Goal: Task Accomplishment & Management: Use online tool/utility

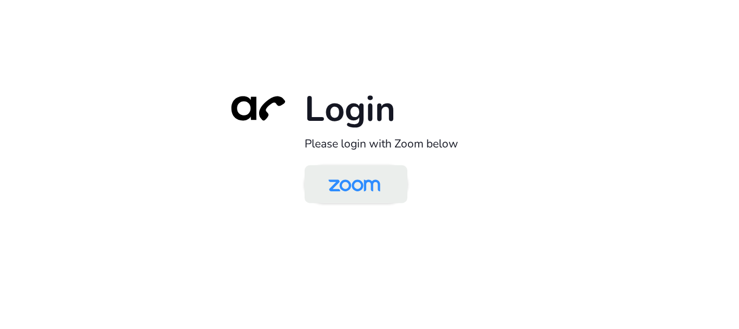
click at [344, 193] on img at bounding box center [354, 184] width 75 height 35
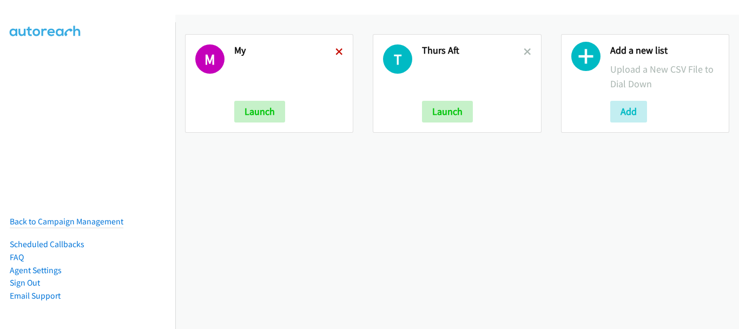
click at [336, 51] on icon at bounding box center [340, 53] width 8 height 8
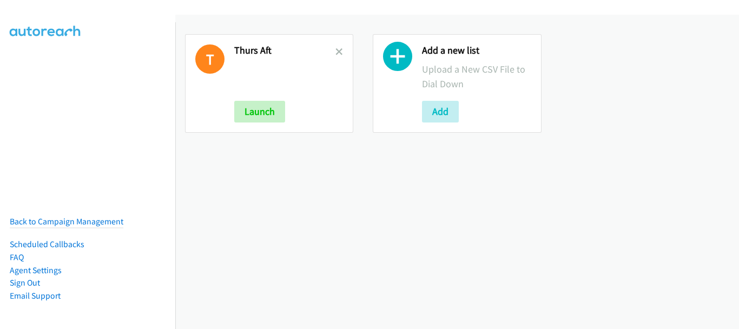
click at [336, 51] on icon at bounding box center [340, 53] width 8 height 8
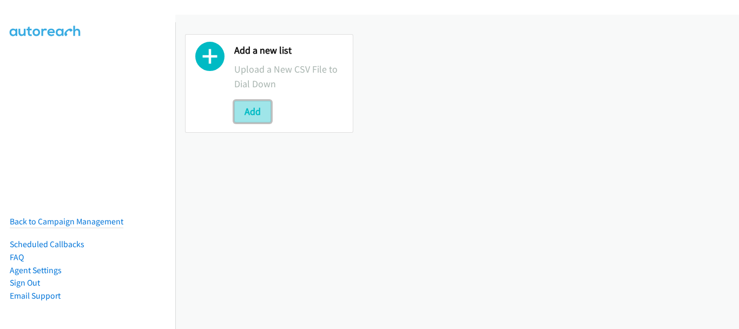
click at [264, 110] on button "Add" at bounding box center [252, 112] width 37 height 22
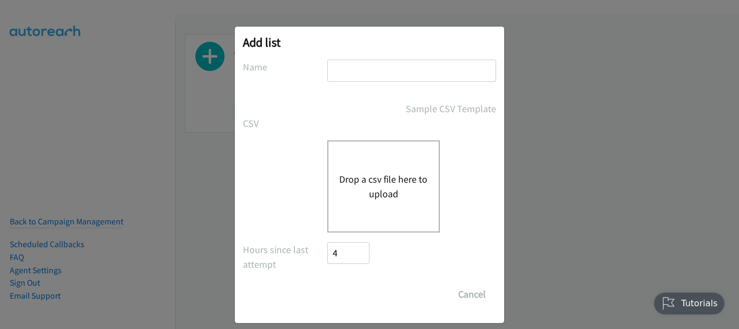
click at [363, 71] on input "text" at bounding box center [411, 71] width 169 height 22
type input "Friday morn"
click at [390, 205] on div "Drop a csv file here to upload" at bounding box center [383, 186] width 113 height 92
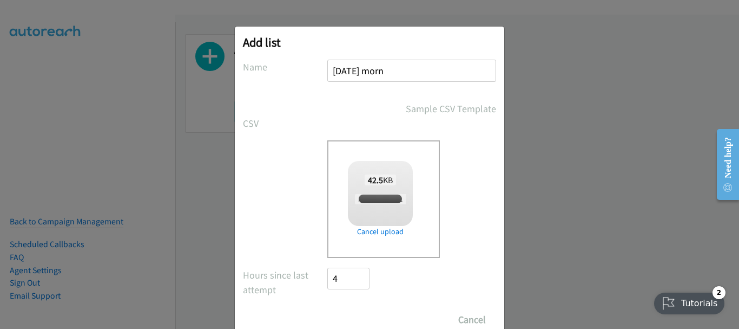
checkbox input "true"
click at [359, 311] on input "Save List" at bounding box center [355, 320] width 57 height 22
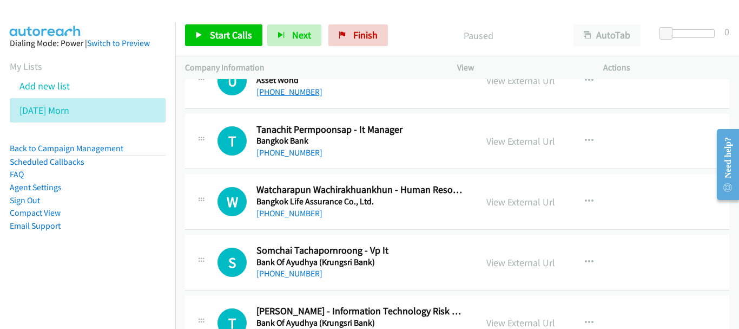
scroll to position [325, 0]
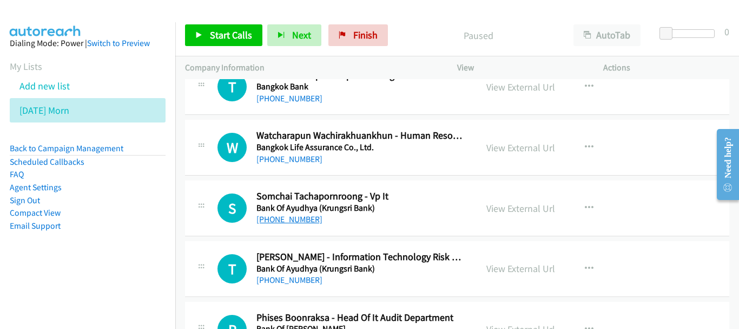
click at [288, 219] on link "+66 81 984 0554" at bounding box center [290, 219] width 66 height 10
click at [303, 222] on link "+66 81 984 0554" at bounding box center [290, 219] width 66 height 10
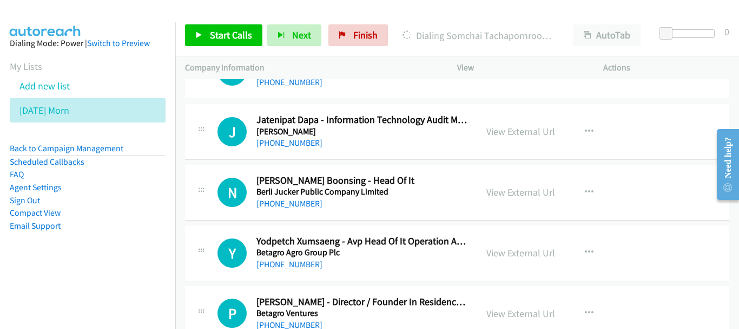
scroll to position [812, 0]
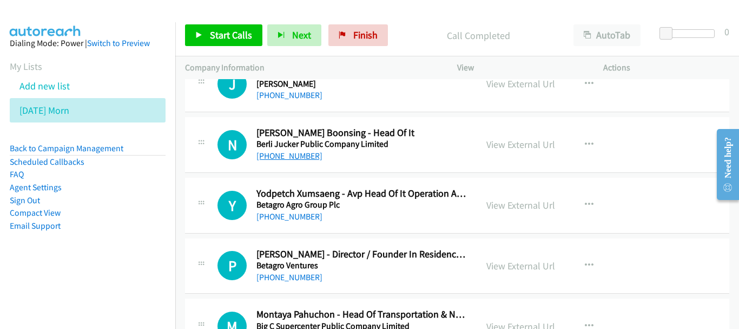
click at [283, 155] on link "+66 94 480 1481" at bounding box center [290, 155] width 66 height 10
click at [296, 219] on link "+66 81 867 0811" at bounding box center [290, 216] width 66 height 10
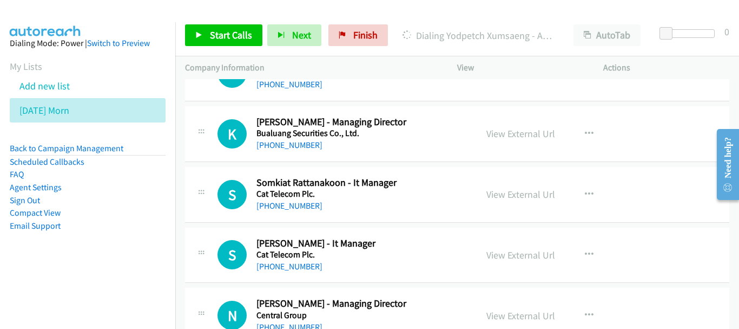
scroll to position [1137, 0]
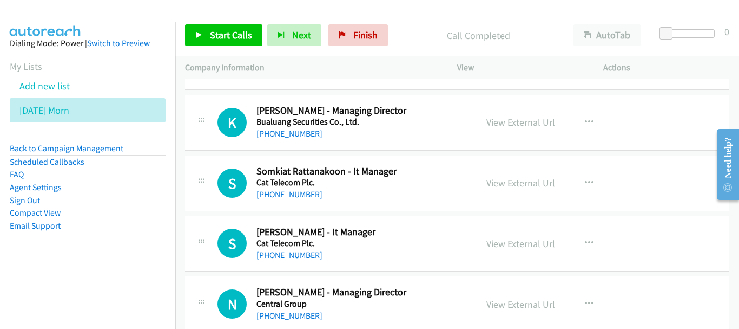
click at [292, 194] on link "+66 89 688 8900" at bounding box center [290, 194] width 66 height 10
click at [297, 253] on link "+66 81 352 0498" at bounding box center [290, 255] width 66 height 10
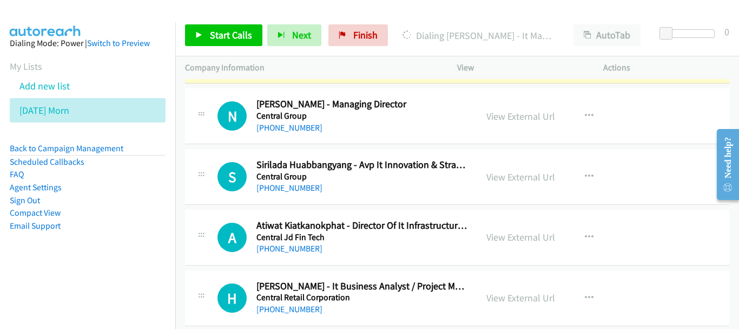
scroll to position [1299, 0]
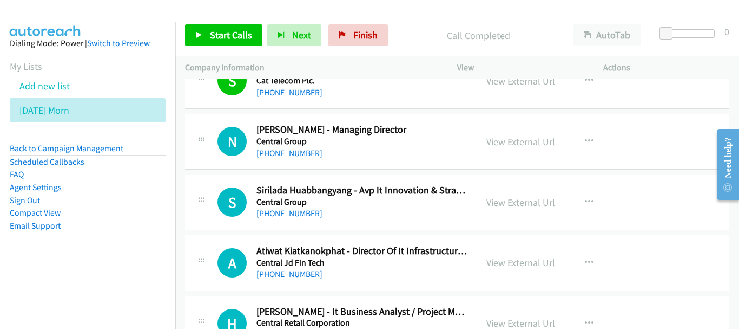
click at [262, 213] on link "+66 89 893 5806" at bounding box center [290, 213] width 66 height 10
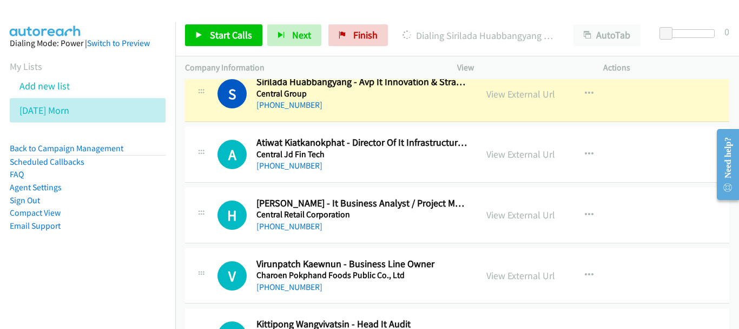
scroll to position [1353, 0]
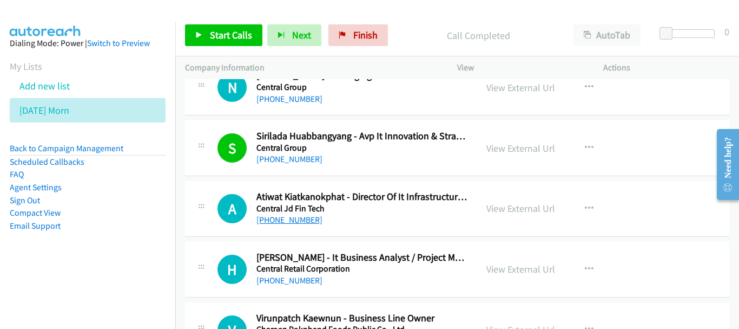
click at [294, 220] on link "+66 81 629 0923" at bounding box center [290, 219] width 66 height 10
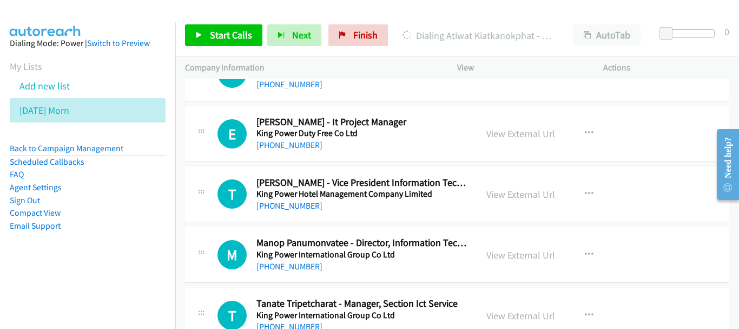
scroll to position [3789, 0]
click at [286, 200] on link "+66 65 563 5451" at bounding box center [290, 205] width 66 height 10
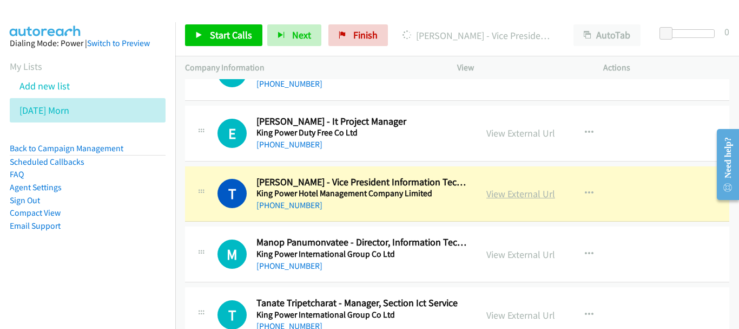
click at [510, 196] on link "View External Url" at bounding box center [521, 193] width 69 height 12
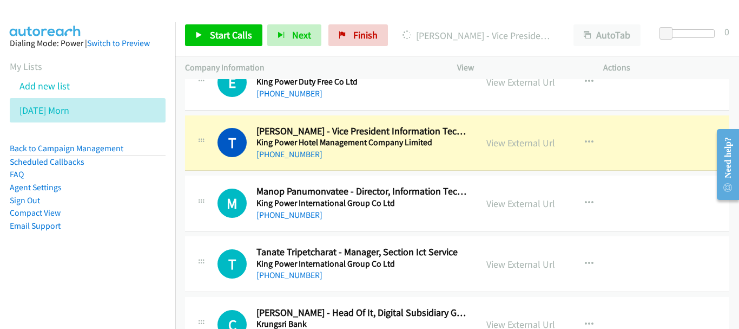
scroll to position [3843, 0]
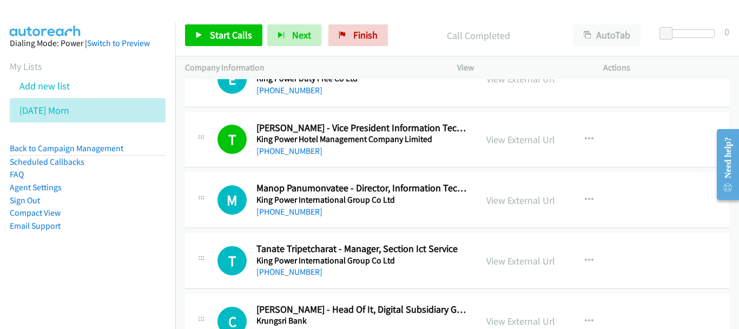
click at [305, 219] on div "M Callback Scheduled Manop Panumonvatee - Director, Information Technology King…" at bounding box center [457, 200] width 545 height 56
click at [305, 213] on link "+66 81 983 8271" at bounding box center [290, 211] width 66 height 10
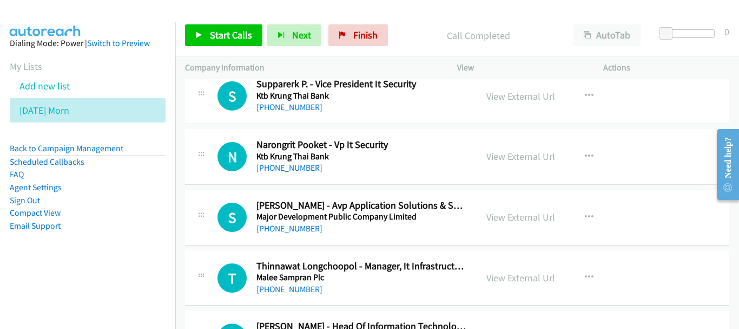
scroll to position [5304, 0]
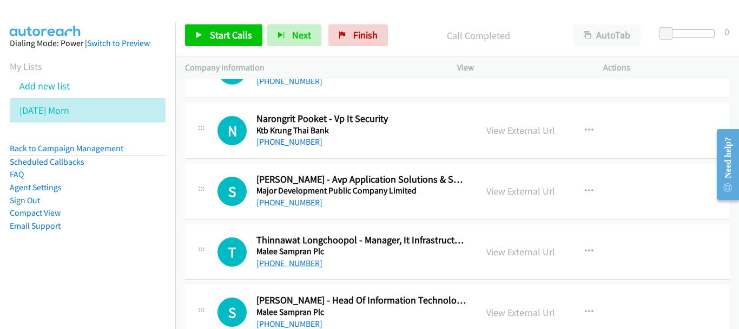
click at [296, 263] on link "+66 86 536 9699" at bounding box center [290, 263] width 66 height 10
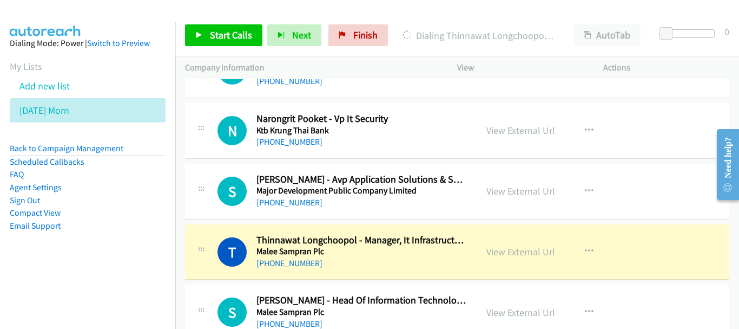
scroll to position [5413, 0]
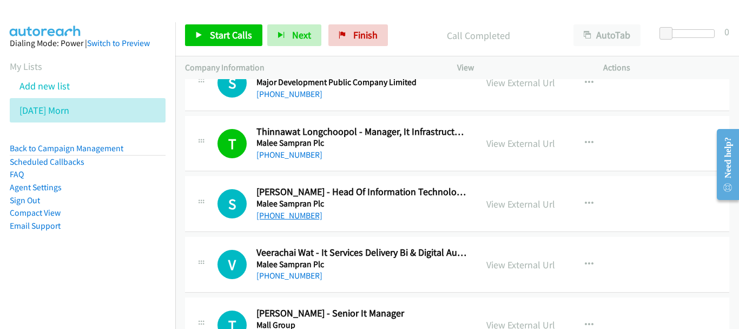
click at [282, 210] on link "+66 81 902 2610" at bounding box center [290, 215] width 66 height 10
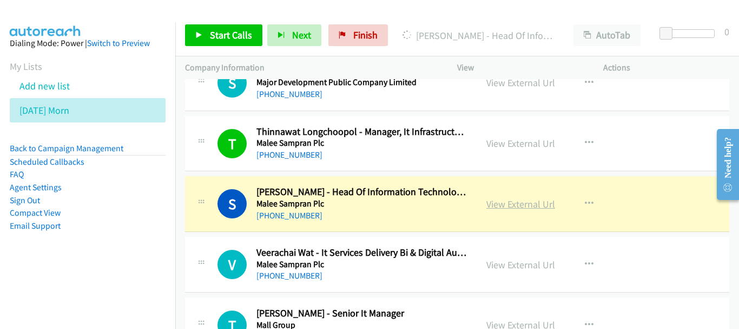
click at [504, 200] on link "View External Url" at bounding box center [521, 204] width 69 height 12
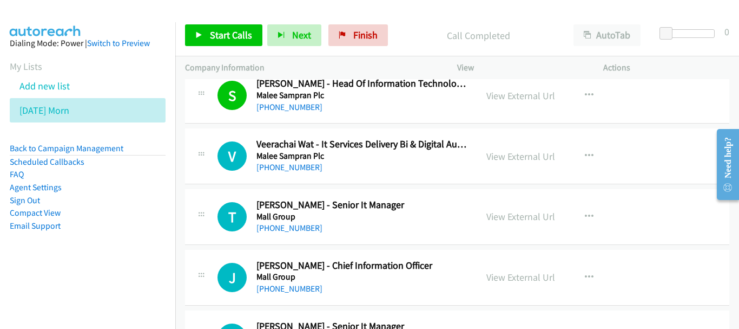
scroll to position [5575, 0]
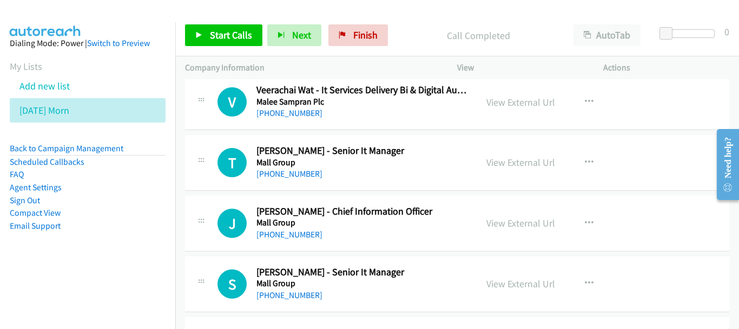
click at [285, 226] on h5 "Mall Group" at bounding box center [362, 222] width 211 height 11
click at [284, 234] on link "+66 81 922 3476" at bounding box center [290, 234] width 66 height 10
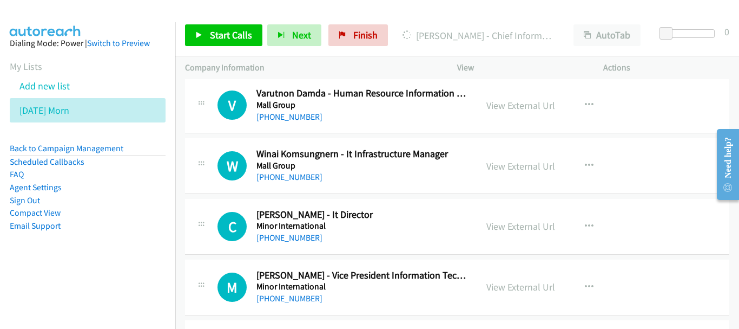
scroll to position [5900, 0]
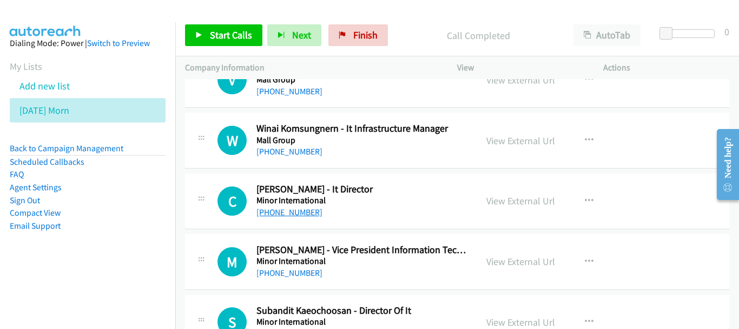
click at [286, 208] on link "+66 90 880 8372" at bounding box center [290, 212] width 66 height 10
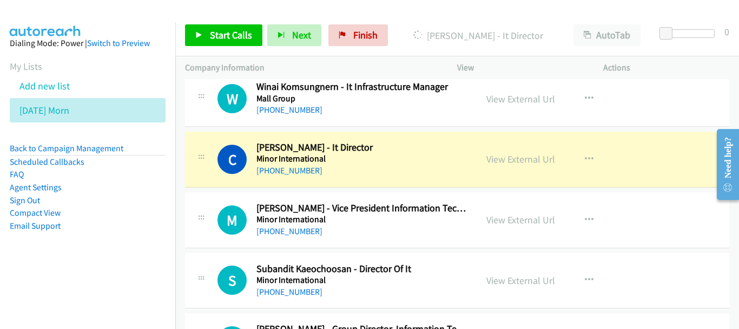
scroll to position [5954, 0]
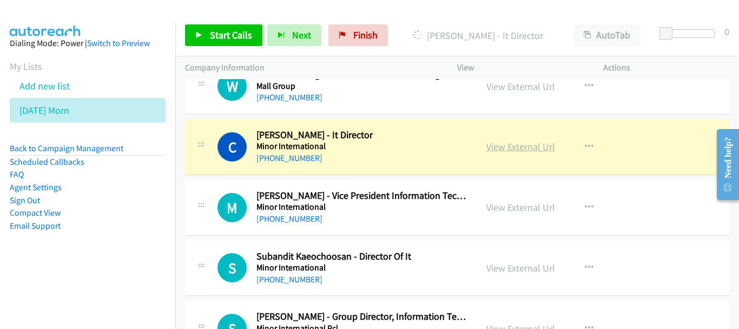
click at [509, 146] on link "View External Url" at bounding box center [521, 146] width 69 height 12
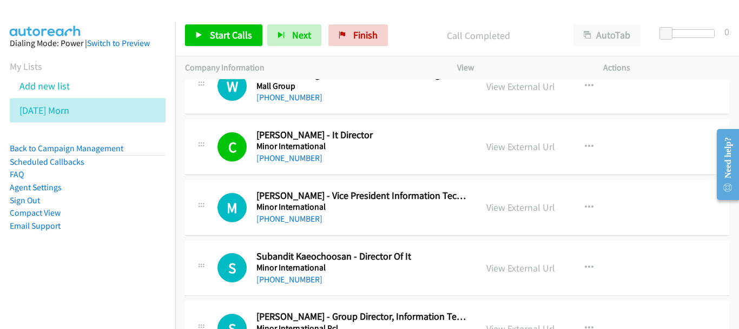
click at [299, 267] on h5 "Minor International" at bounding box center [362, 267] width 211 height 11
click at [298, 275] on link "+66 65 936 2108" at bounding box center [290, 279] width 66 height 10
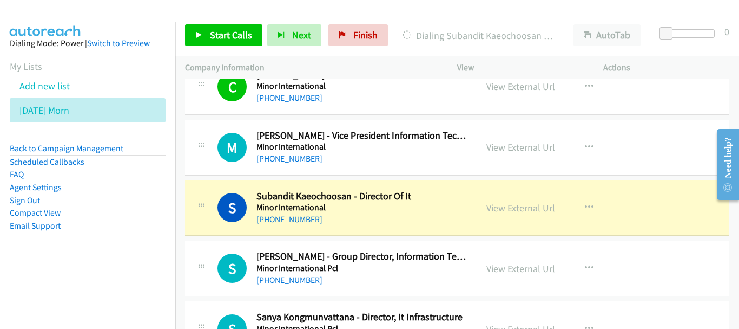
scroll to position [6062, 0]
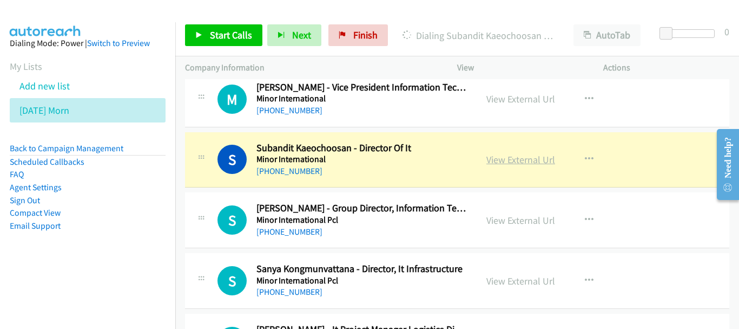
click at [510, 161] on link "View External Url" at bounding box center [521, 159] width 69 height 12
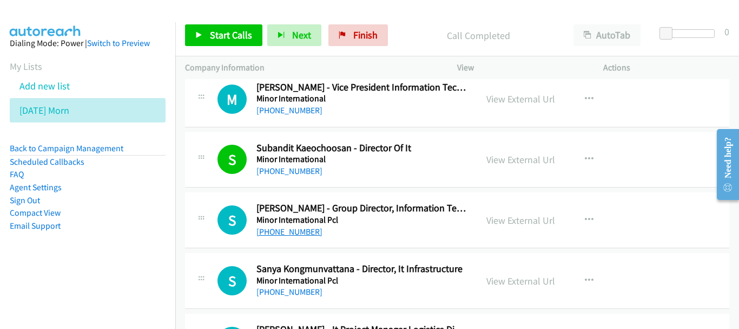
click at [292, 229] on link "+66 92 281 0116" at bounding box center [290, 231] width 66 height 10
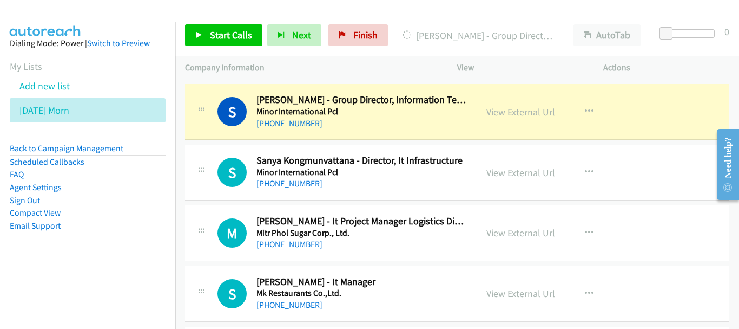
scroll to position [6225, 0]
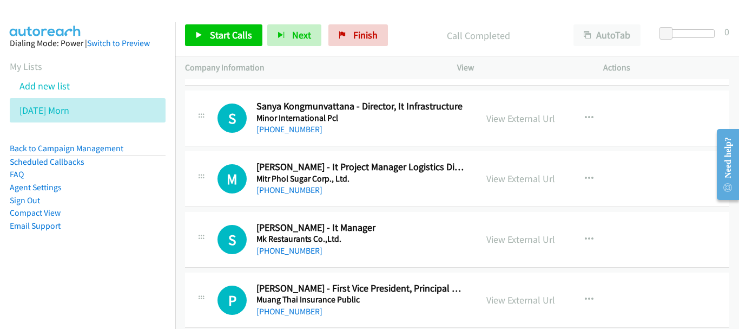
click at [305, 136] on div "S Callback Scheduled Sanya Kongmunvattana - Director, It Infrastructure Minor I…" at bounding box center [457, 118] width 545 height 56
click at [304, 127] on link "+66 81 751 7370" at bounding box center [290, 129] width 66 height 10
click at [311, 260] on div "S Callback Scheduled Supphawich Auafua - It Manager Mk Restaurants Co.,Ltd. Asi…" at bounding box center [457, 240] width 545 height 56
click at [305, 249] on link "+66 89 236 4362" at bounding box center [290, 250] width 66 height 10
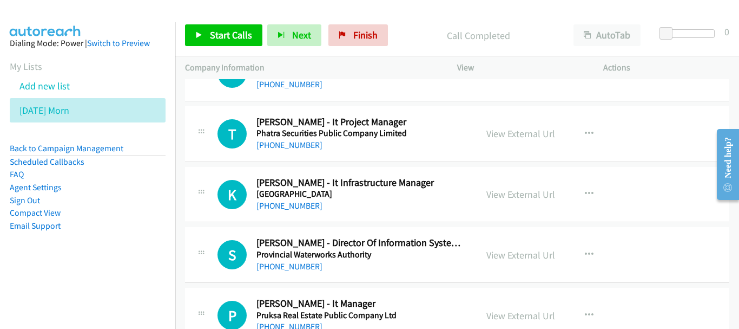
scroll to position [7307, 0]
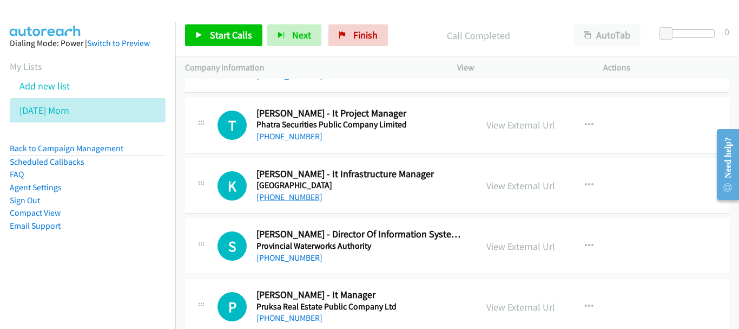
click at [300, 196] on link "+66 81 900 8212" at bounding box center [290, 197] width 66 height 10
click at [291, 258] on link "+66 89 156 4781" at bounding box center [290, 257] width 66 height 10
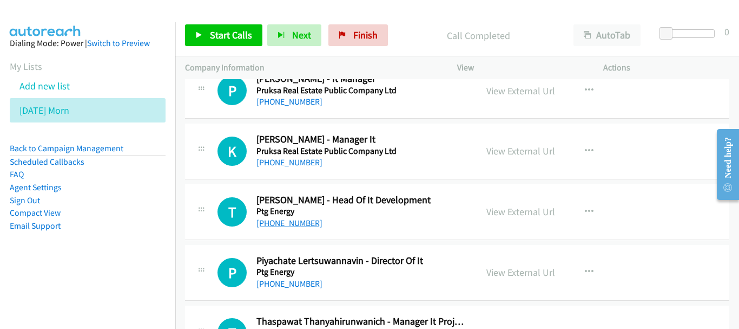
scroll to position [7524, 0]
click at [289, 223] on link "+66 81 655 1916" at bounding box center [290, 222] width 66 height 10
click at [310, 278] on link "+66 87 709 5800" at bounding box center [290, 283] width 66 height 10
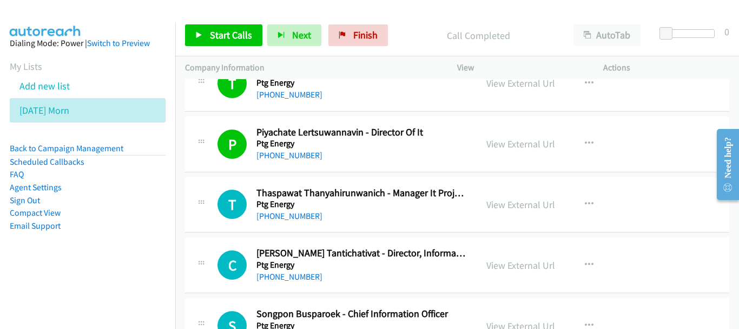
scroll to position [7686, 0]
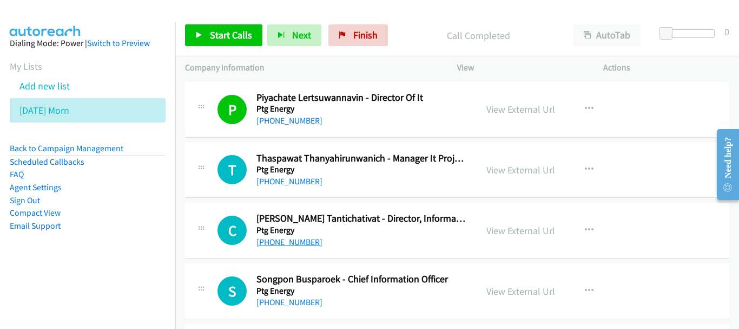
click at [288, 239] on link "+66 61 265 2745" at bounding box center [290, 242] width 66 height 10
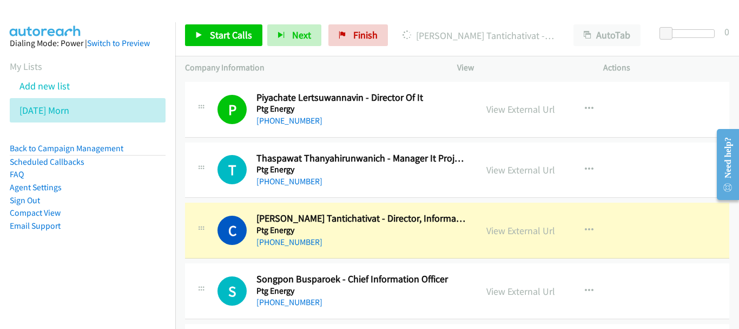
click at [520, 237] on div "View External Url" at bounding box center [521, 230] width 69 height 15
click at [499, 229] on link "View External Url" at bounding box center [521, 230] width 69 height 12
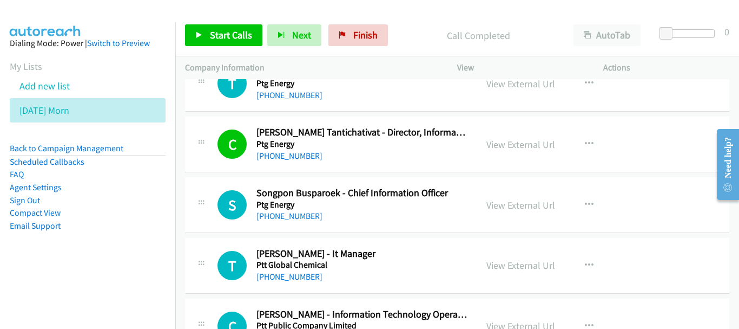
scroll to position [7794, 0]
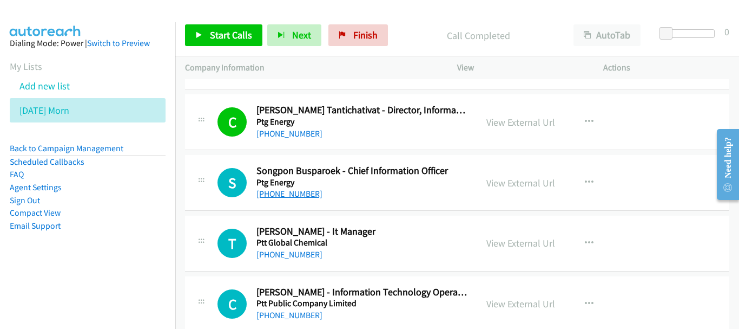
click at [298, 194] on link "+66 81 825 8258" at bounding box center [290, 193] width 66 height 10
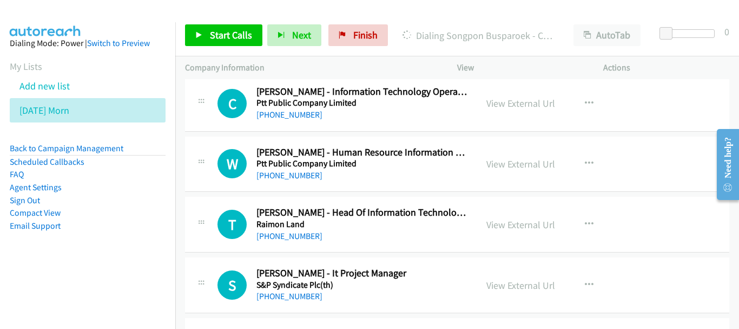
scroll to position [8011, 0]
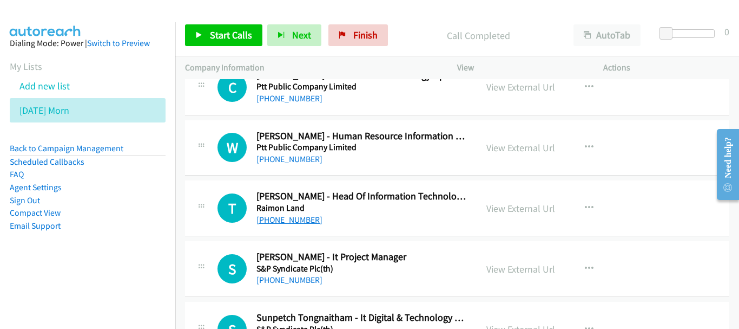
click at [270, 224] on link "+66 99 949 4692" at bounding box center [290, 219] width 66 height 10
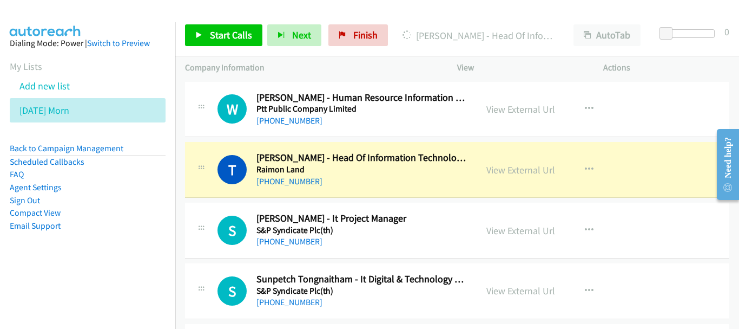
scroll to position [8119, 0]
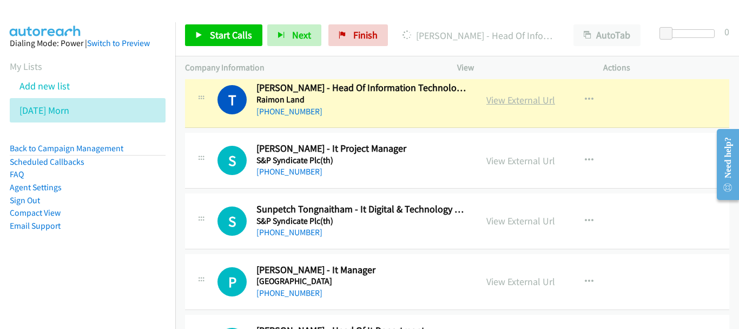
click at [504, 99] on link "View External Url" at bounding box center [521, 100] width 69 height 12
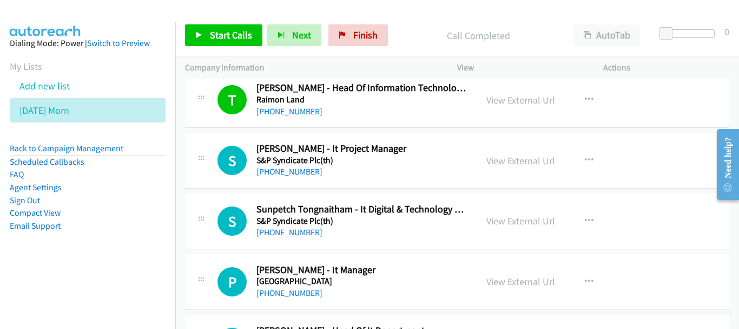
scroll to position [8281, 0]
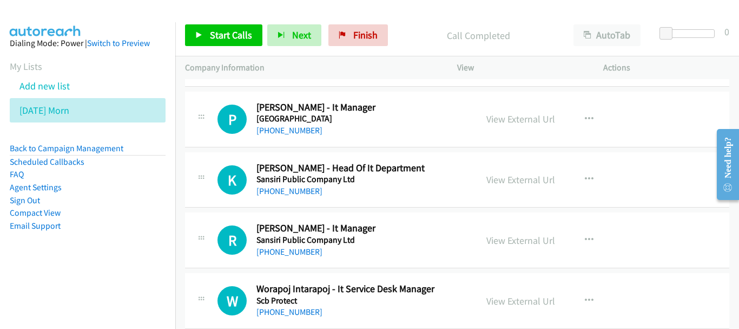
click at [304, 198] on div "K Callback Scheduled Kavin Manomaiudom - Head Of It Department Sansiri Public C…" at bounding box center [457, 180] width 545 height 56
click at [304, 191] on link "+66 83 794 2951" at bounding box center [290, 191] width 66 height 10
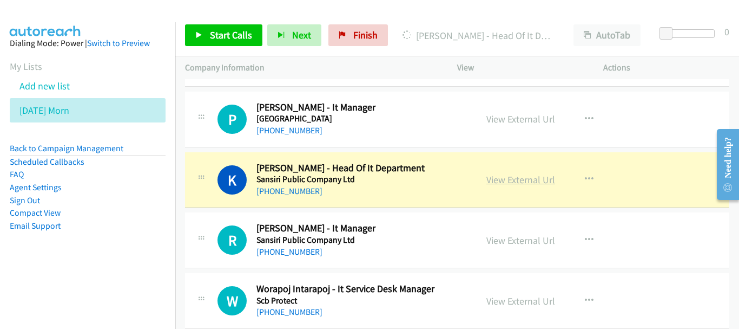
click at [519, 179] on link "View External Url" at bounding box center [521, 179] width 69 height 12
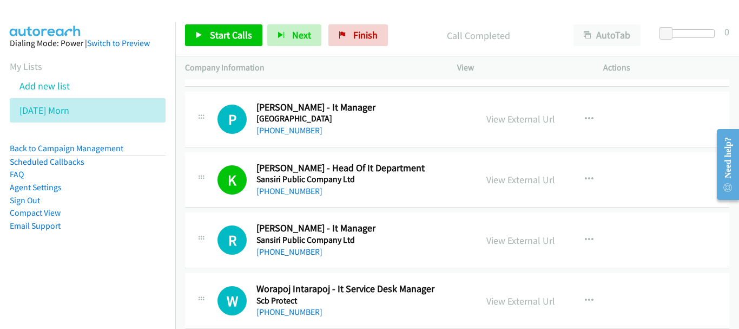
click at [289, 257] on div "+66 84 555 8138" at bounding box center [362, 251] width 211 height 13
click at [290, 252] on link "+66 84 555 8138" at bounding box center [290, 251] width 66 height 10
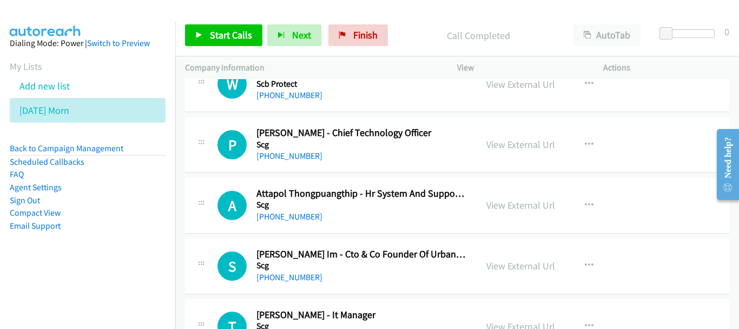
scroll to position [8660, 0]
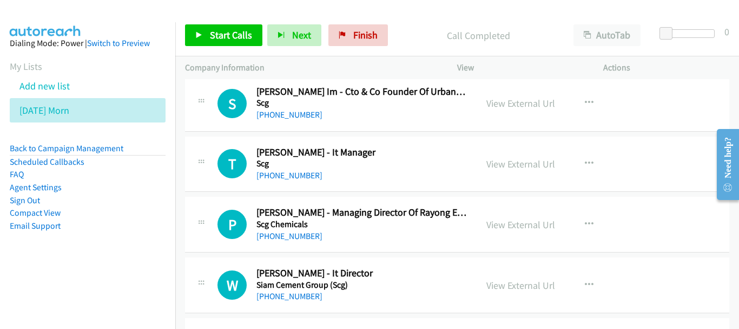
click at [296, 181] on div "+66 81 565 7349" at bounding box center [362, 175] width 211 height 13
click at [296, 176] on link "+66 81 565 7349" at bounding box center [290, 175] width 66 height 10
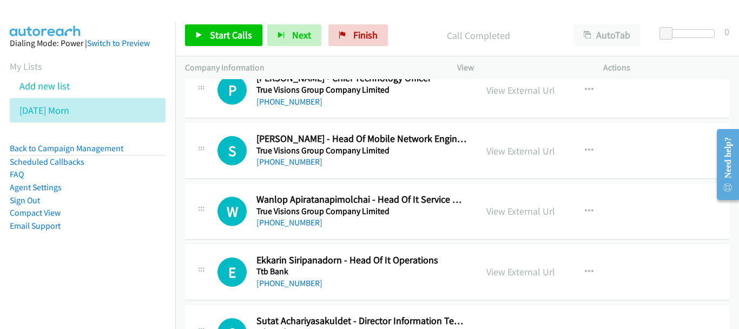
scroll to position [12250, 0]
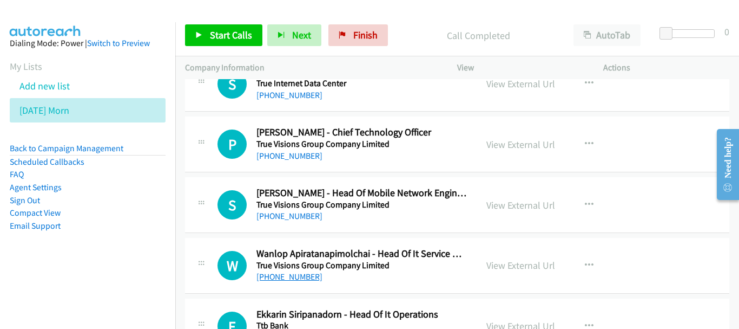
click at [295, 278] on link "+66 63 269 2661" at bounding box center [290, 276] width 66 height 10
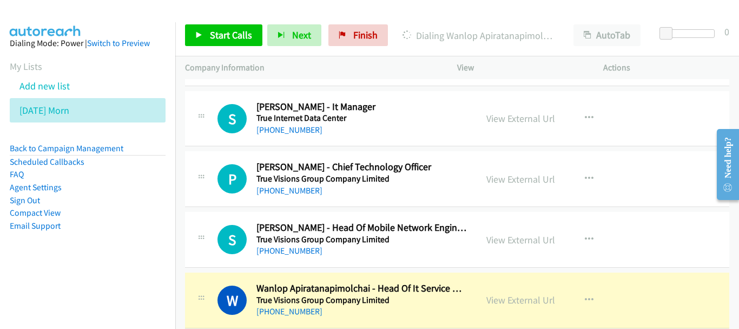
scroll to position [12196, 0]
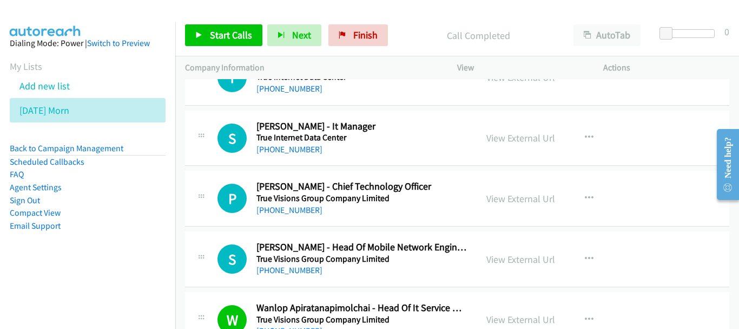
click at [312, 206] on div "+66 81 655 3008" at bounding box center [362, 210] width 211 height 13
click at [306, 206] on link "+66 81 655 3008" at bounding box center [290, 210] width 66 height 10
click at [294, 207] on link "+66 81 655 3008" at bounding box center [290, 210] width 66 height 10
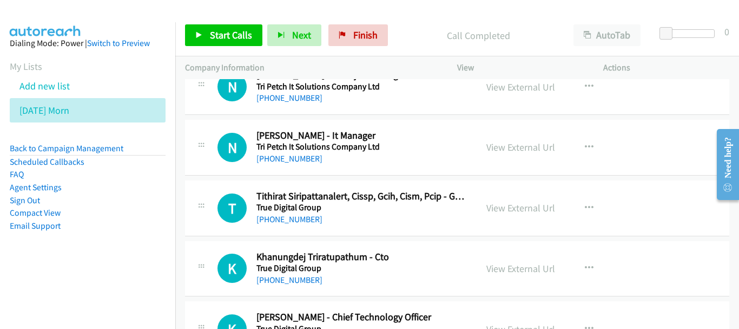
scroll to position [11709, 0]
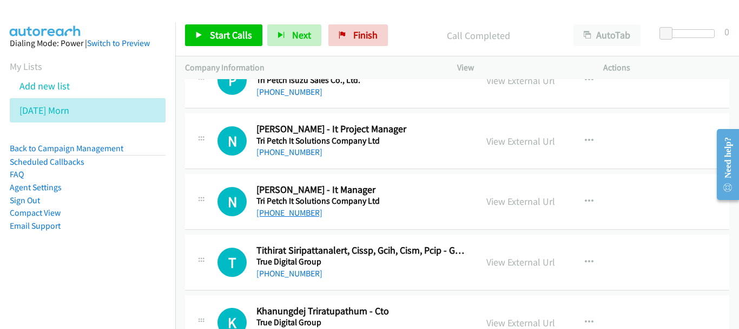
click at [287, 213] on link "+66 89 201 4324" at bounding box center [290, 212] width 66 height 10
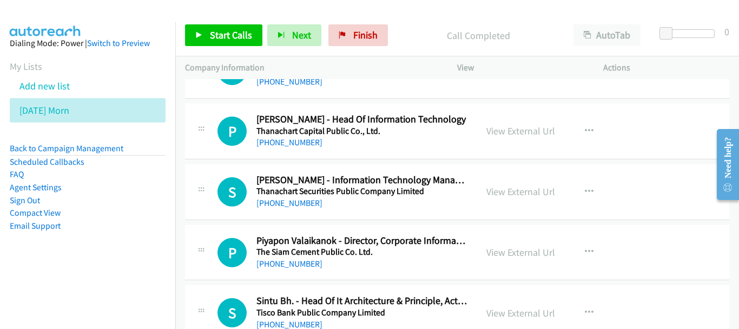
scroll to position [11060, 0]
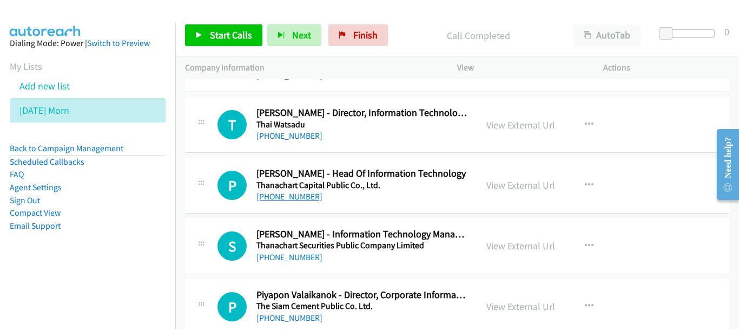
click at [292, 198] on link "+66 94 996 1989" at bounding box center [290, 196] width 66 height 10
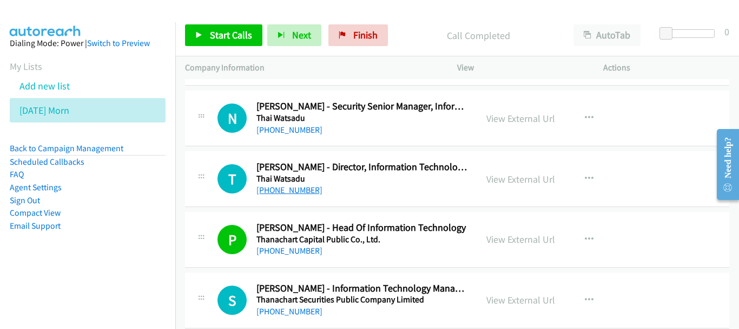
click at [291, 191] on link "+66 81 682 6489" at bounding box center [290, 190] width 66 height 10
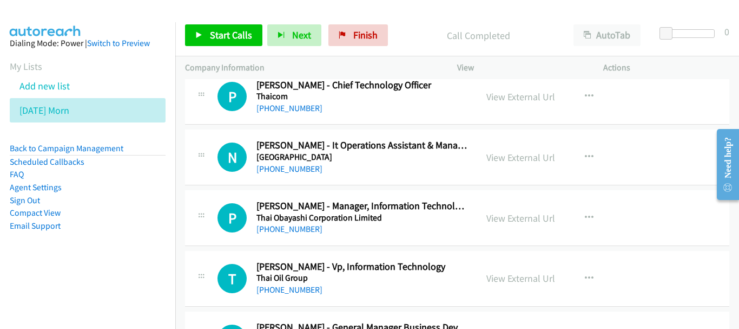
scroll to position [10681, 0]
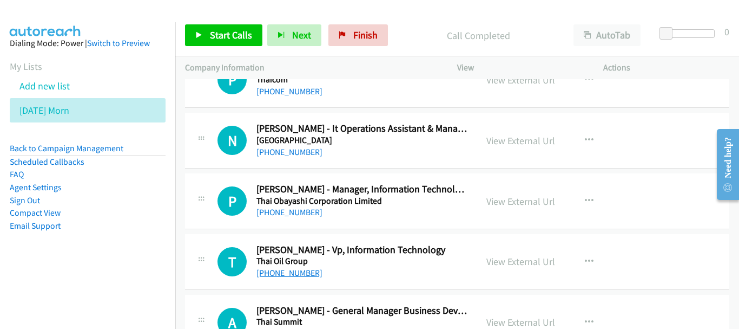
click at [286, 271] on link "+66 81 996 6368" at bounding box center [290, 272] width 66 height 10
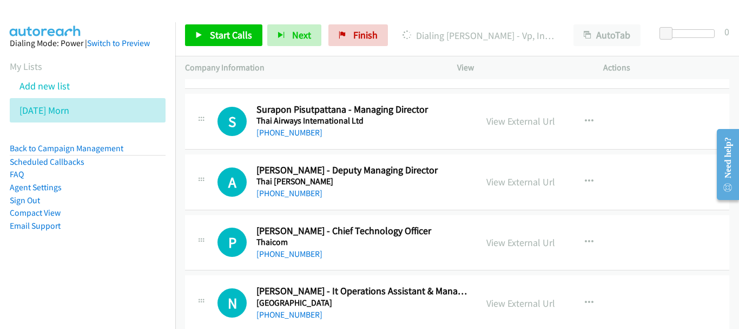
scroll to position [10464, 0]
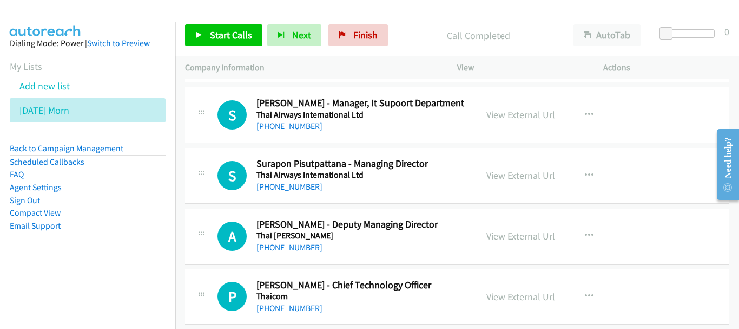
click at [294, 307] on link "+66 81 837 5278" at bounding box center [290, 308] width 66 height 10
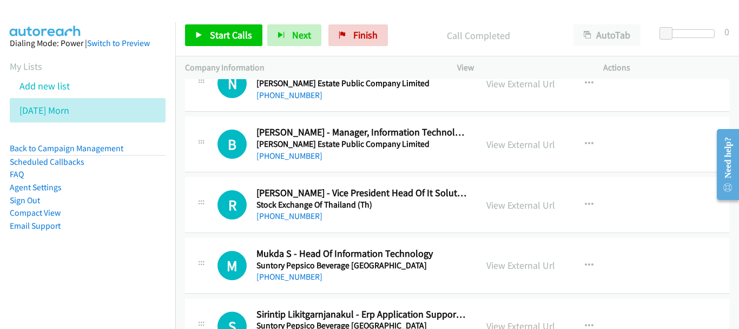
scroll to position [9977, 0]
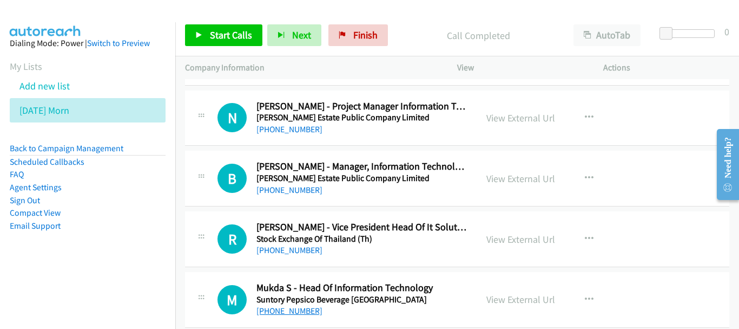
click at [309, 306] on link "+66 80 210 4797" at bounding box center [290, 310] width 66 height 10
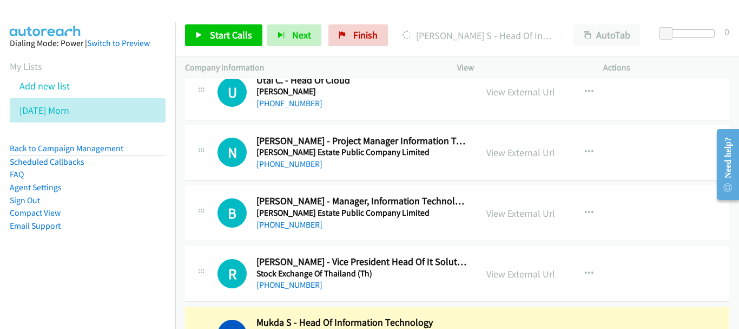
scroll to position [9923, 0]
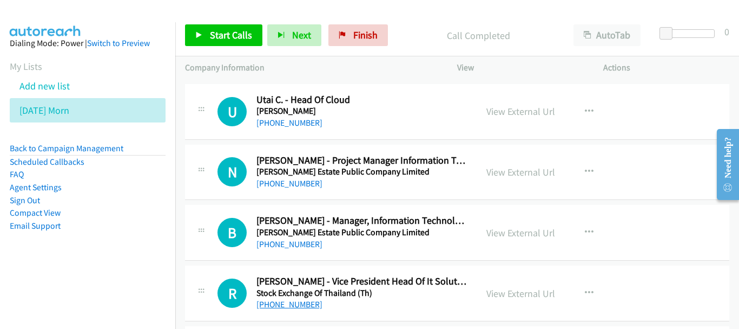
click at [286, 301] on link "+66 81 444 1321" at bounding box center [290, 304] width 66 height 10
click at [274, 250] on div "+66 89 221 9023" at bounding box center [362, 244] width 211 height 13
click at [275, 244] on link "+66 89 221 9023" at bounding box center [290, 244] width 66 height 10
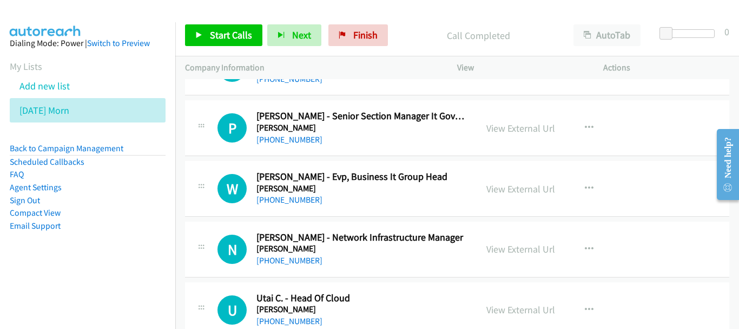
scroll to position [9706, 0]
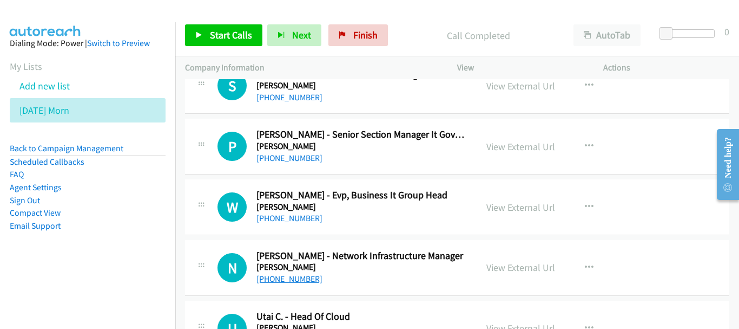
click at [289, 280] on link "+66 85 538 8703" at bounding box center [290, 278] width 66 height 10
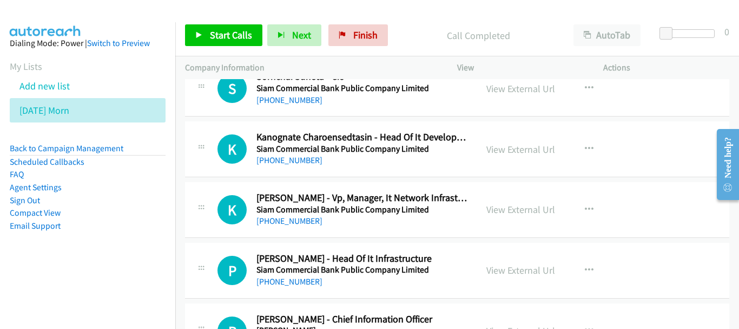
scroll to position [9382, 0]
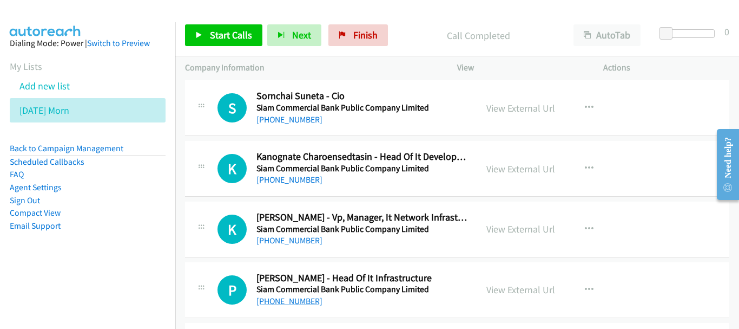
click at [300, 299] on link "+66 81 838 5514" at bounding box center [290, 301] width 66 height 10
click at [304, 244] on link "+66 91 889 6249" at bounding box center [290, 240] width 66 height 10
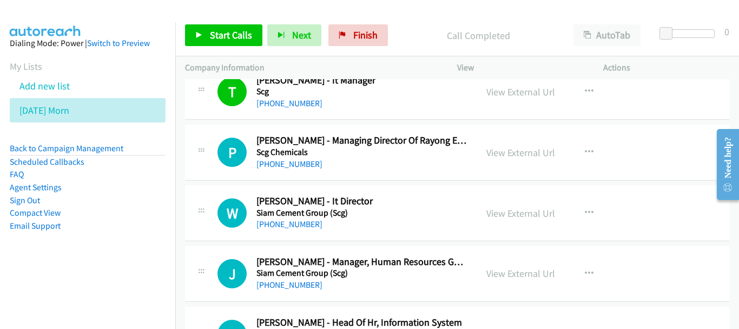
scroll to position [8678, 0]
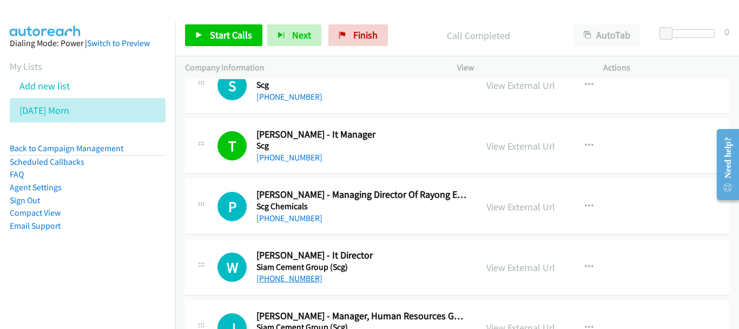
click at [302, 278] on link "+66 81 298 1036" at bounding box center [290, 278] width 66 height 10
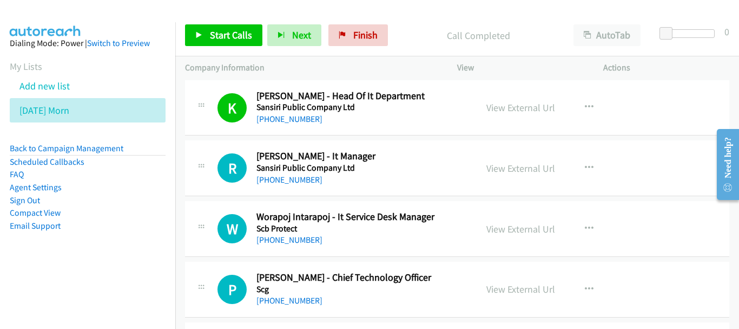
scroll to position [8299, 0]
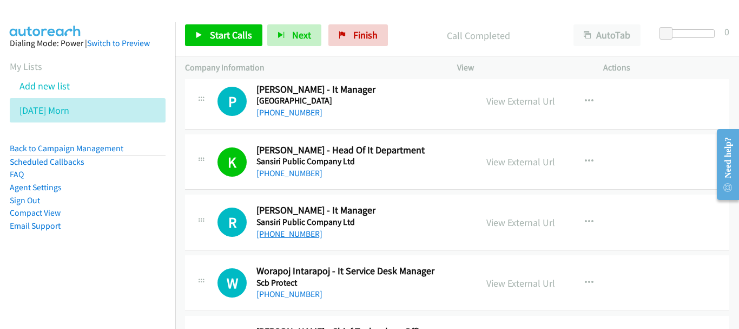
click at [309, 233] on link "+66 84 555 8138" at bounding box center [290, 233] width 66 height 10
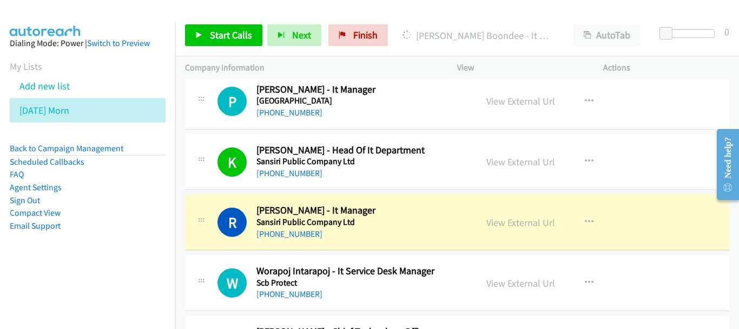
scroll to position [8245, 0]
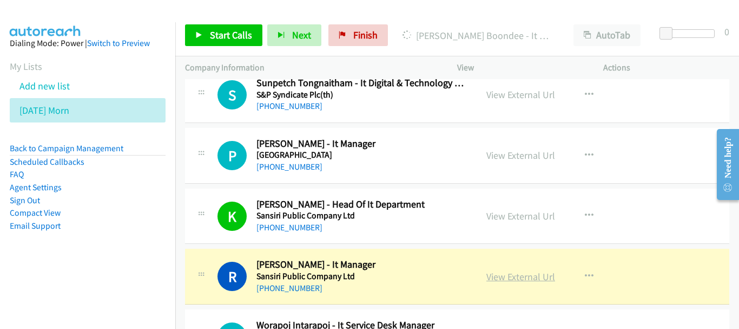
click at [514, 276] on link "View External Url" at bounding box center [521, 276] width 69 height 12
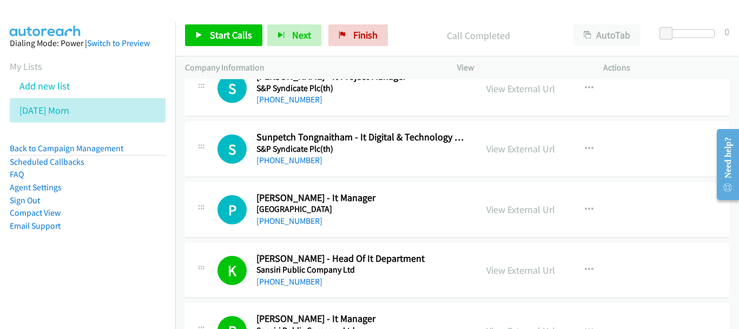
scroll to position [8137, 0]
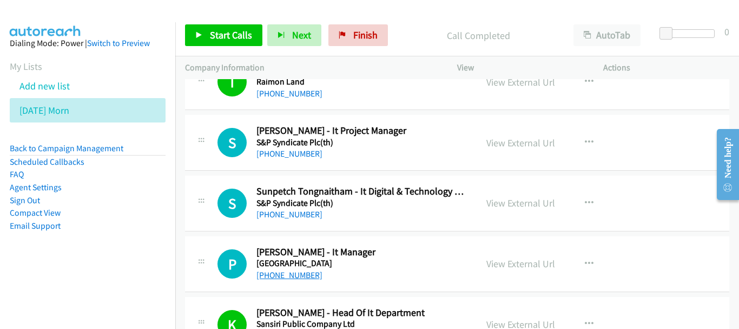
click at [300, 277] on link "+66 86 629 3339" at bounding box center [290, 275] width 66 height 10
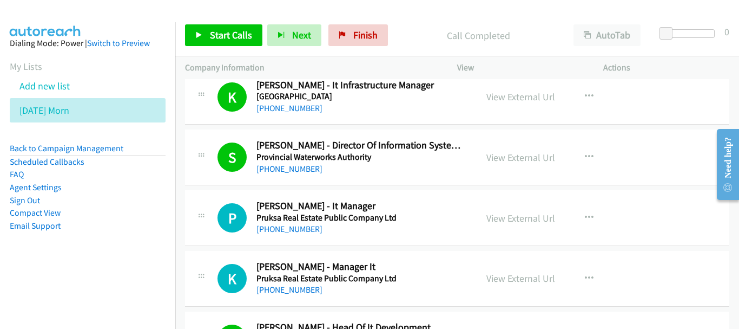
scroll to position [7379, 0]
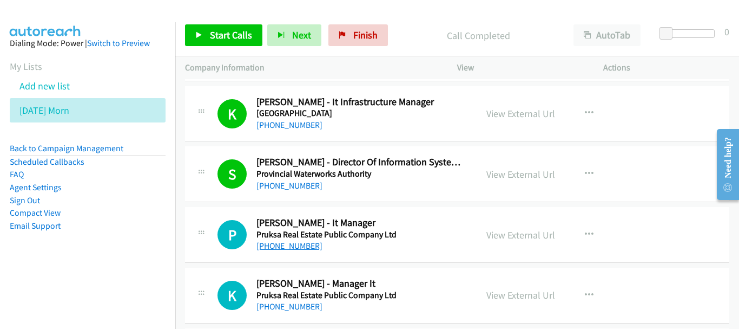
click at [299, 249] on link "+66 63 225 8271" at bounding box center [290, 245] width 66 height 10
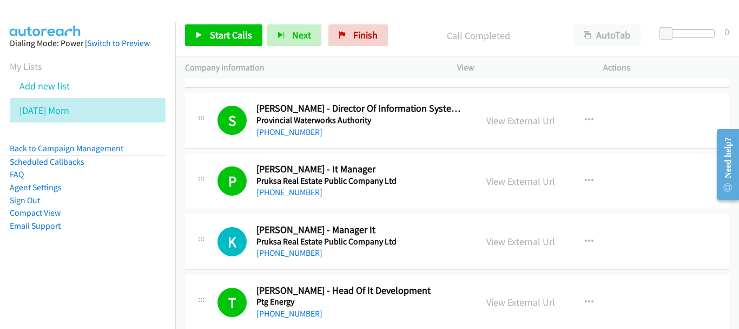
scroll to position [7433, 0]
click at [293, 258] on div "+66 81 825 1356" at bounding box center [362, 252] width 211 height 13
click at [292, 249] on link "+66 81 825 1356" at bounding box center [290, 252] width 66 height 10
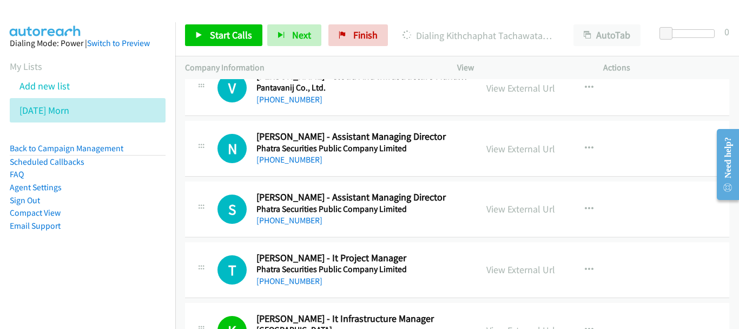
scroll to position [7217, 0]
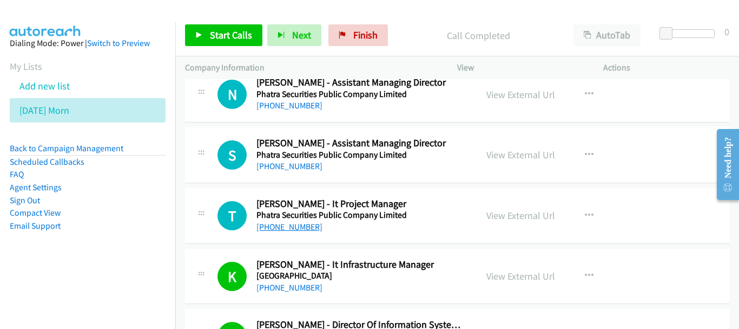
click at [295, 226] on link "+66 89 190 9591" at bounding box center [290, 226] width 66 height 10
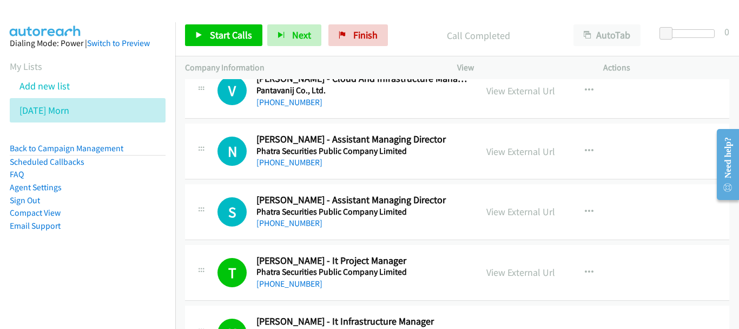
scroll to position [7163, 0]
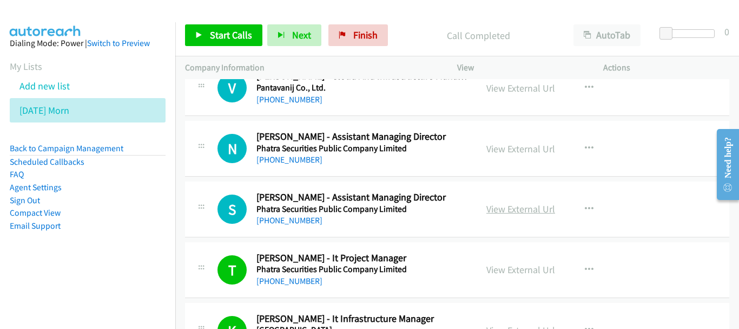
click at [506, 208] on link "View External Url" at bounding box center [521, 208] width 69 height 12
click at [536, 145] on link "View External Url" at bounding box center [521, 148] width 69 height 12
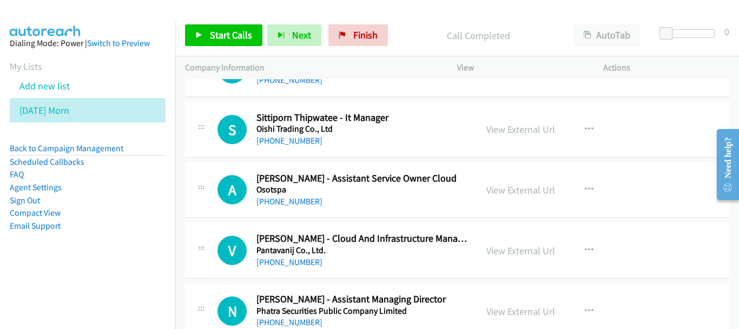
scroll to position [6946, 0]
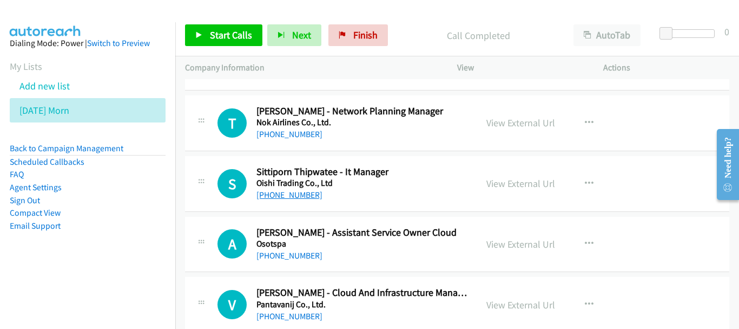
click at [290, 193] on link "+66 81 936 6734" at bounding box center [290, 194] width 66 height 10
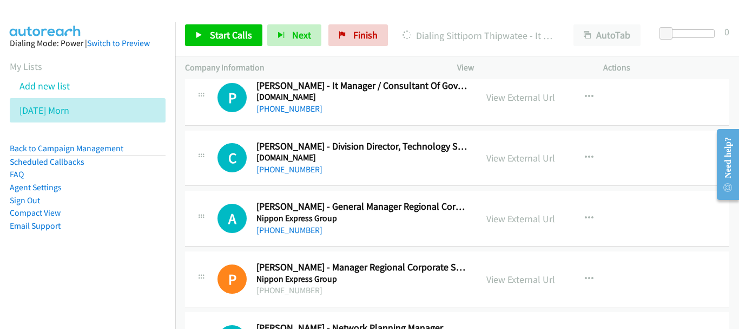
scroll to position [6675, 0]
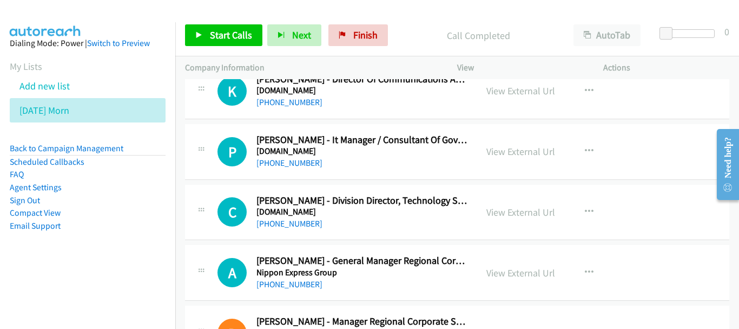
click at [297, 216] on h5 "Nectec.Or.Th" at bounding box center [362, 211] width 211 height 11
click at [294, 223] on link "+66 89 762 9009" at bounding box center [290, 223] width 66 height 10
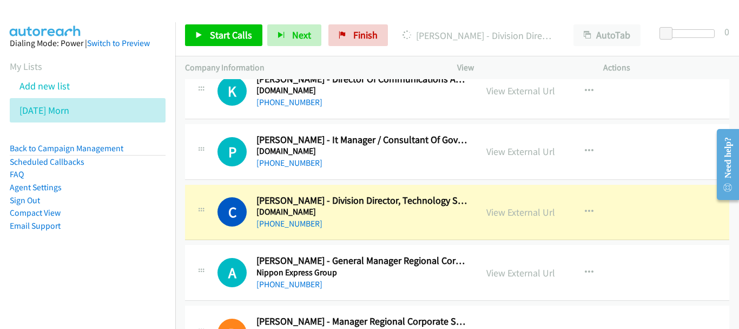
scroll to position [6621, 0]
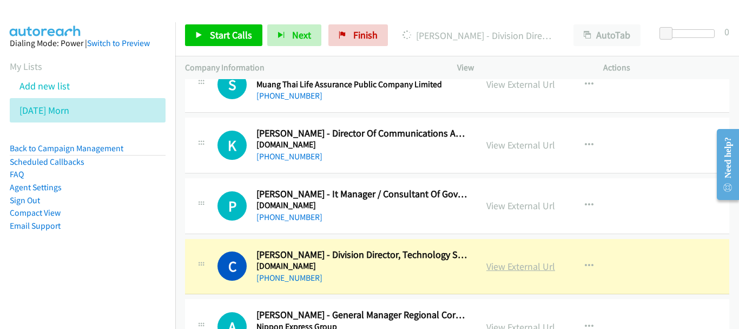
click at [529, 270] on link "View External Url" at bounding box center [521, 266] width 69 height 12
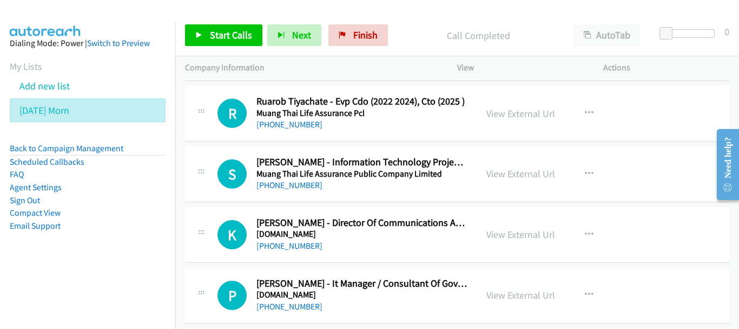
scroll to position [6513, 0]
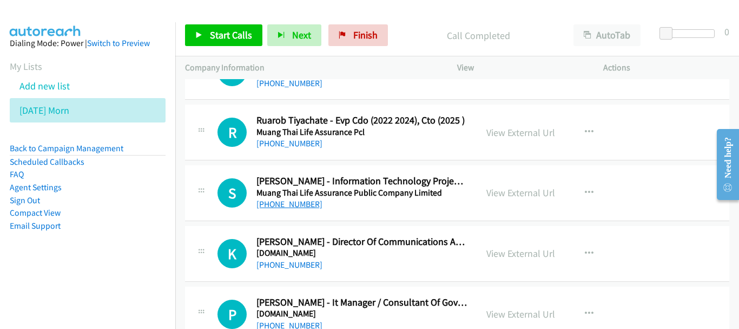
click at [293, 208] on link "+66 87 939 1442" at bounding box center [290, 204] width 66 height 10
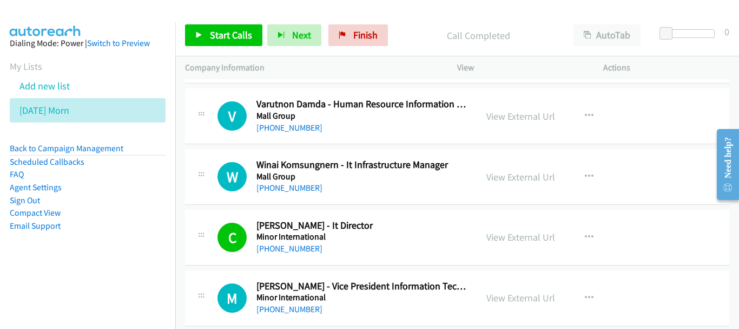
scroll to position [5809, 0]
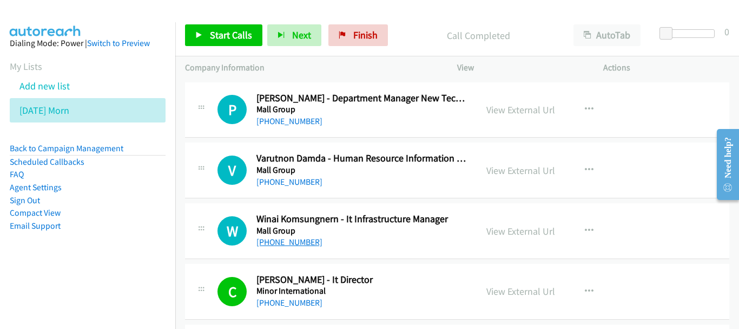
click at [286, 242] on link "+66 82 010 9944" at bounding box center [290, 242] width 66 height 10
click at [287, 237] on link "+66 82 010 9944" at bounding box center [290, 242] width 66 height 10
click at [528, 237] on link "View External Url" at bounding box center [521, 231] width 69 height 12
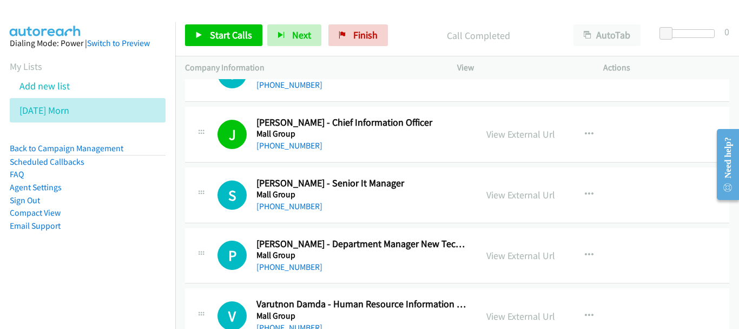
scroll to position [5647, 0]
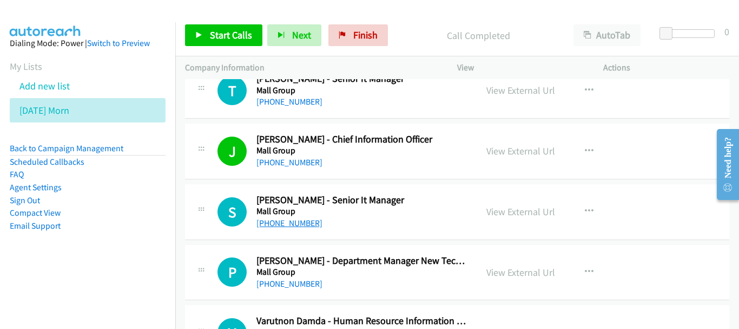
click at [302, 219] on link "+66 81 484 7464" at bounding box center [290, 223] width 66 height 10
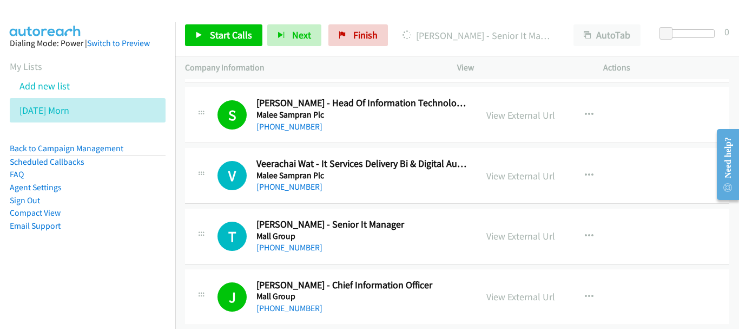
scroll to position [5485, 0]
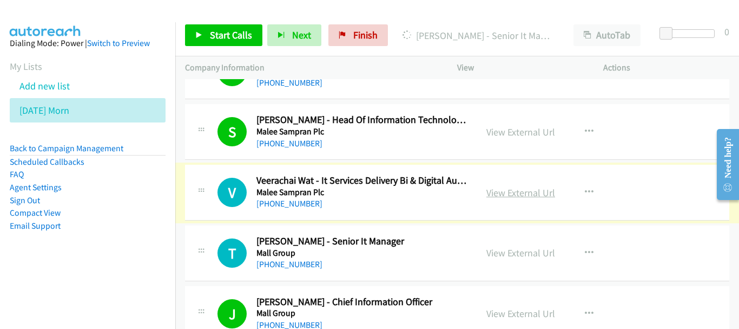
click at [509, 192] on link "View External Url" at bounding box center [521, 192] width 69 height 12
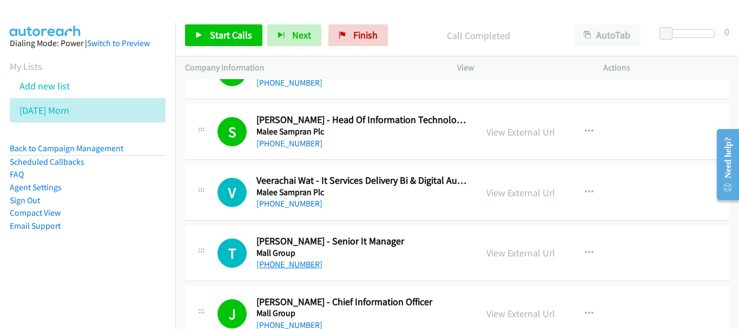
click at [290, 266] on link "+66 81 647 0609" at bounding box center [290, 264] width 66 height 10
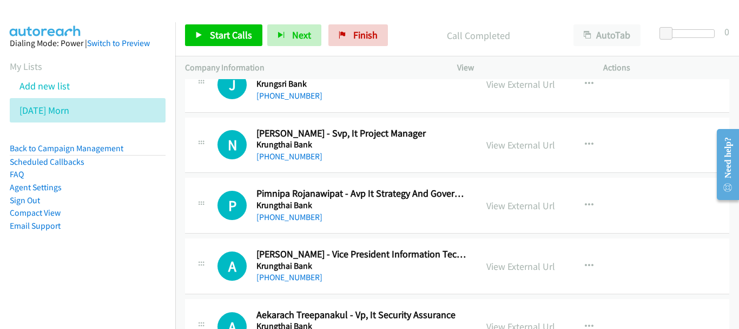
scroll to position [4781, 0]
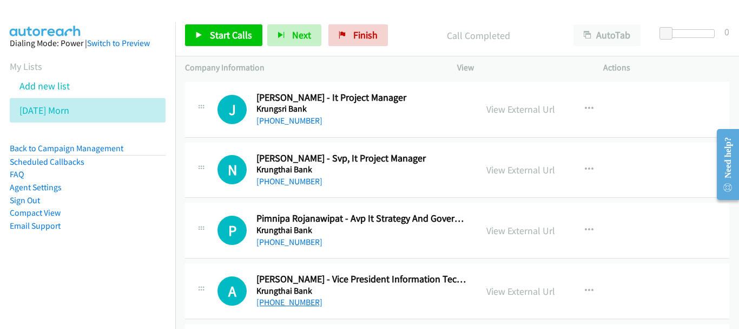
click at [303, 299] on link "+66 86 588 0676" at bounding box center [290, 302] width 66 height 10
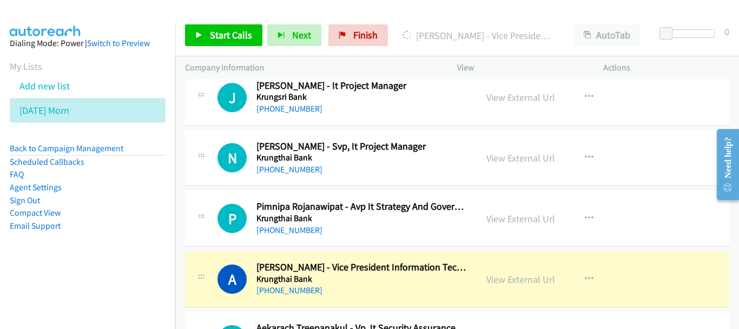
scroll to position [4835, 0]
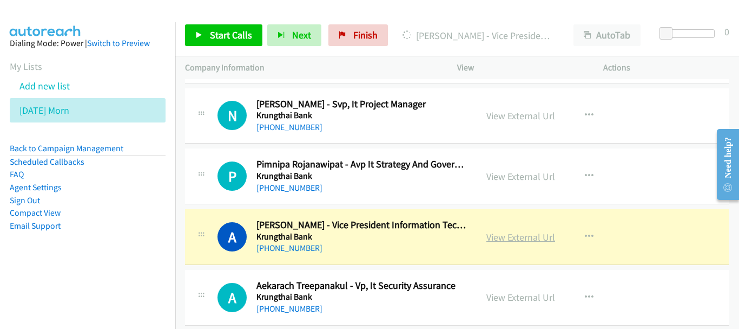
click at [519, 239] on link "View External Url" at bounding box center [521, 237] width 69 height 12
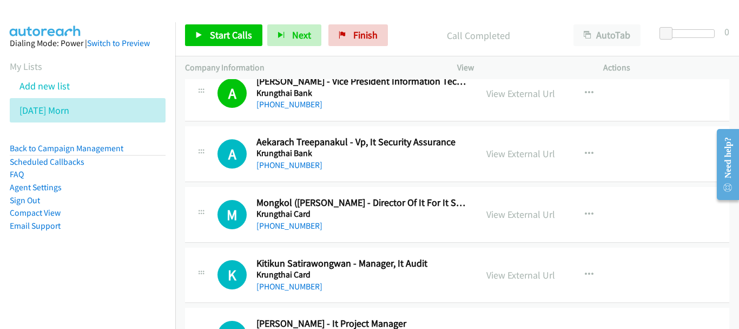
scroll to position [4997, 0]
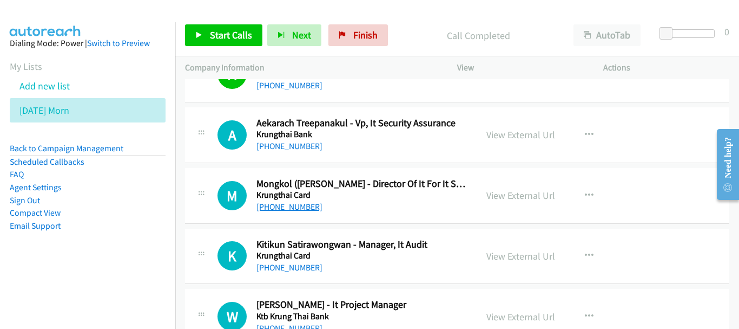
click at [302, 208] on link "+66 81 926 9205" at bounding box center [290, 206] width 66 height 10
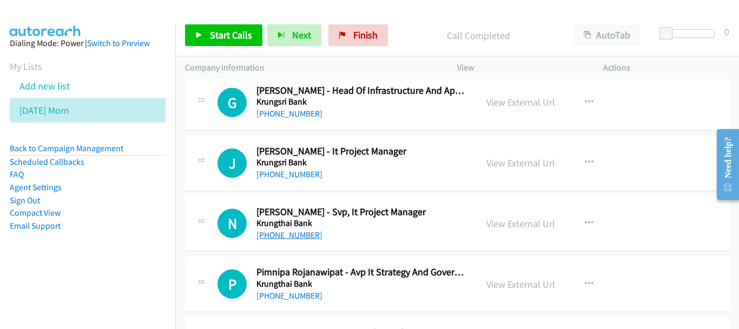
scroll to position [4727, 0]
click at [287, 234] on link "+66 81 444 7962" at bounding box center [290, 235] width 66 height 10
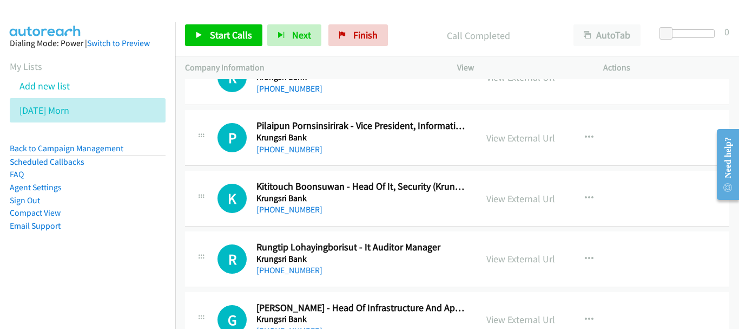
scroll to position [4456, 0]
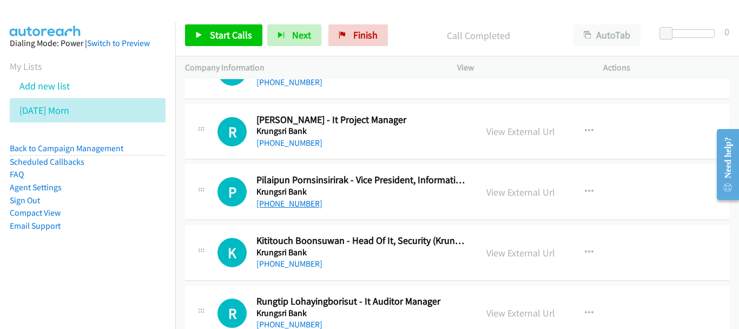
click at [294, 207] on link "+66 99 395 4942" at bounding box center [290, 203] width 66 height 10
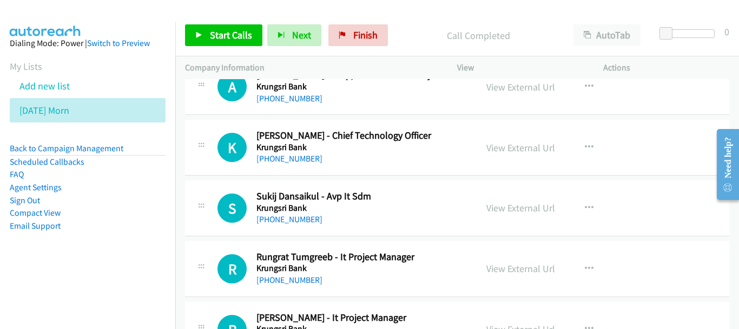
scroll to position [4240, 0]
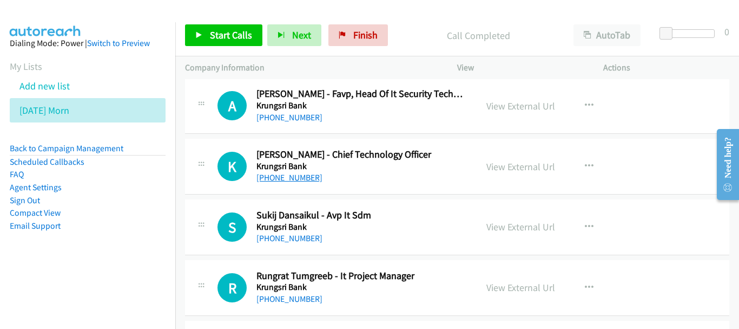
click at [294, 180] on link "+66 81 871 3199" at bounding box center [290, 177] width 66 height 10
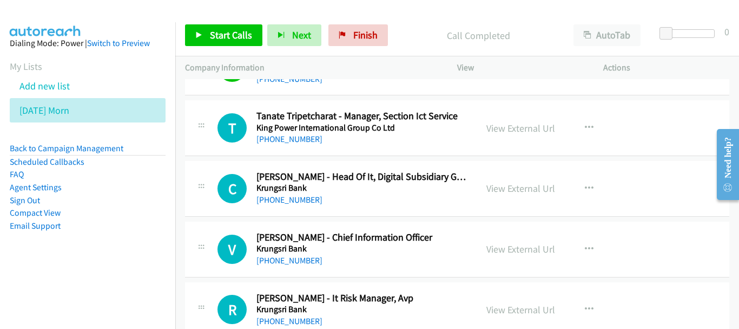
scroll to position [3969, 0]
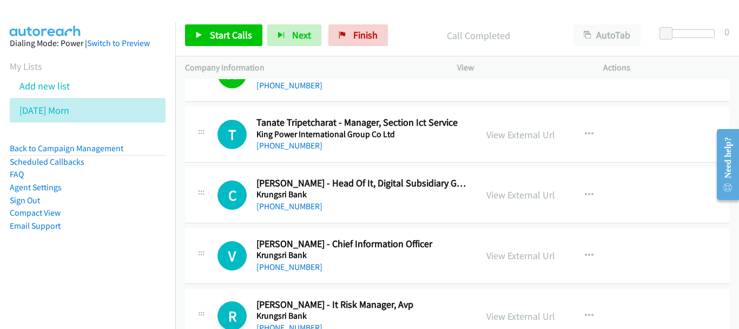
click at [290, 216] on div "C Callback Scheduled Chyabhorn Athaweth - Head Of It, Digital Subsidiary Govern…" at bounding box center [457, 195] width 545 height 56
click at [290, 264] on link "+66 81 845 1079" at bounding box center [290, 266] width 66 height 10
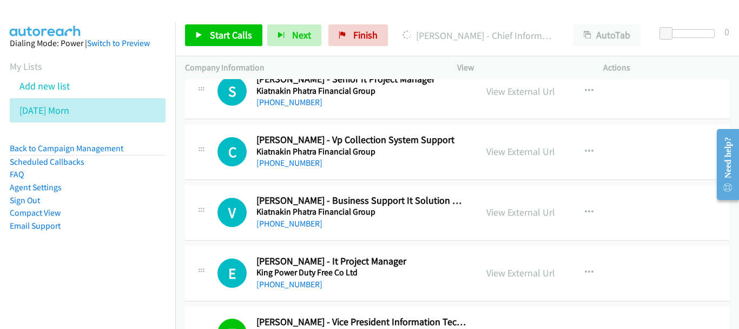
scroll to position [3644, 0]
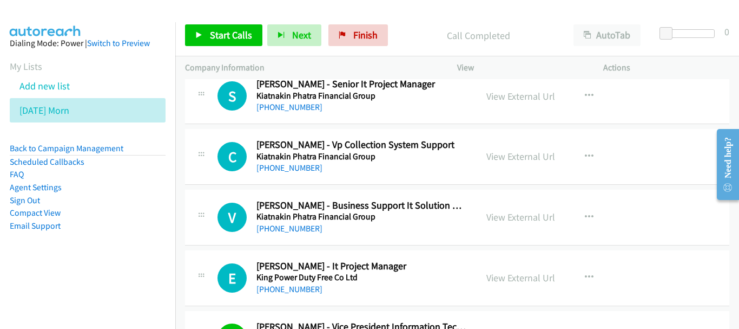
click at [278, 297] on div "E Callback Scheduled Eakachai Sae Tang - It Project Manager King Power Duty Fre…" at bounding box center [457, 278] width 545 height 56
click at [279, 289] on link "+66 86 994 4101" at bounding box center [290, 289] width 66 height 10
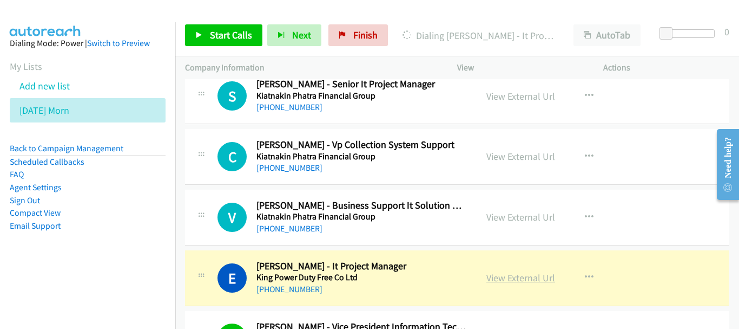
click at [529, 277] on link "View External Url" at bounding box center [521, 277] width 69 height 12
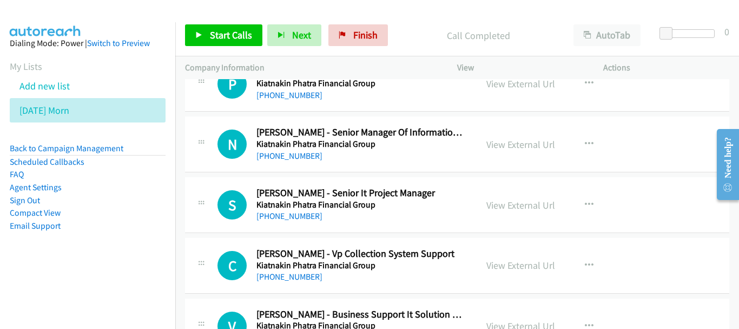
scroll to position [3536, 0]
click at [304, 219] on link "+66 89 493 8996" at bounding box center [290, 215] width 66 height 10
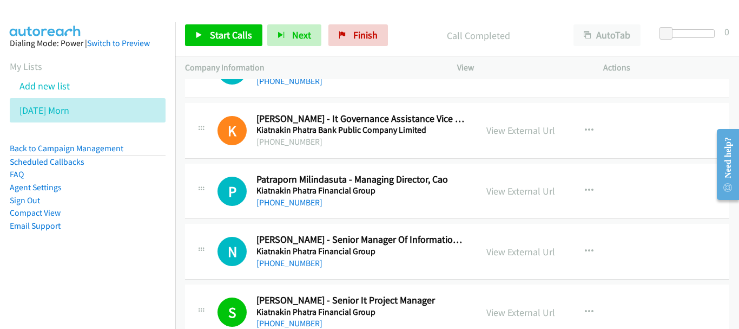
scroll to position [3428, 0]
click at [296, 261] on link "+66 89 854 2936" at bounding box center [290, 263] width 66 height 10
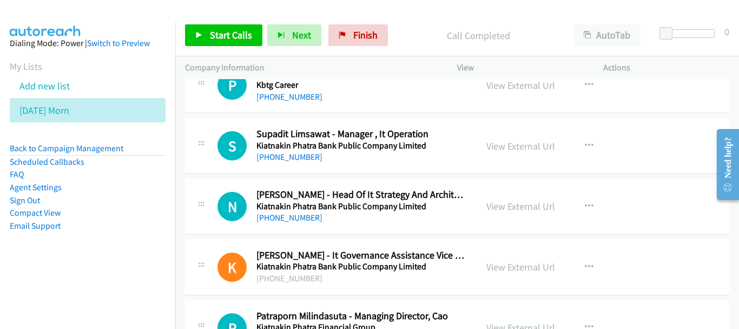
scroll to position [3265, 0]
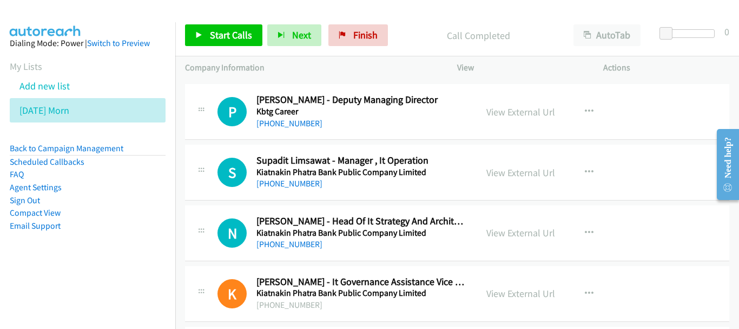
click at [293, 252] on div "N Callback Scheduled Nanthachai Wattanapong - Head Of It Strategy And Architect…" at bounding box center [457, 233] width 545 height 56
click at [293, 246] on link "+66 88 246 6659" at bounding box center [290, 244] width 66 height 10
click at [297, 182] on link "+66 81 301 4304" at bounding box center [290, 183] width 66 height 10
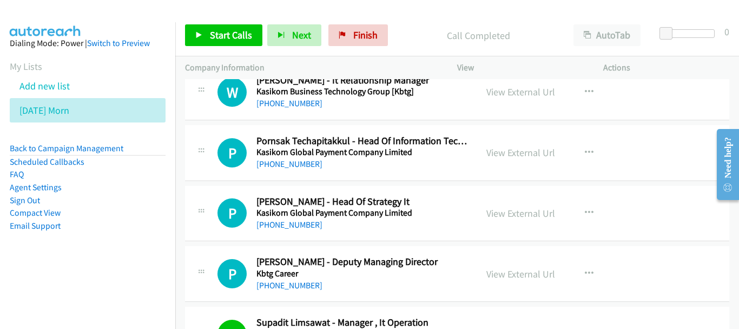
scroll to position [3103, 0]
click at [304, 225] on link "+66 88 872 4906" at bounding box center [290, 225] width 66 height 10
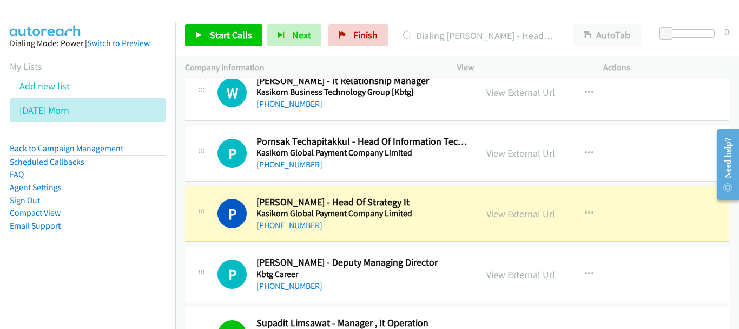
click at [530, 215] on link "View External Url" at bounding box center [521, 213] width 69 height 12
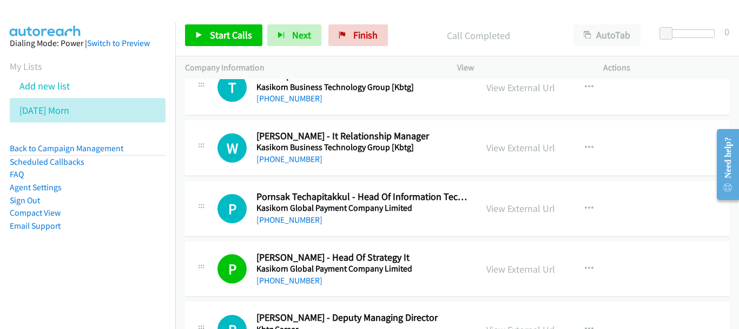
scroll to position [2995, 0]
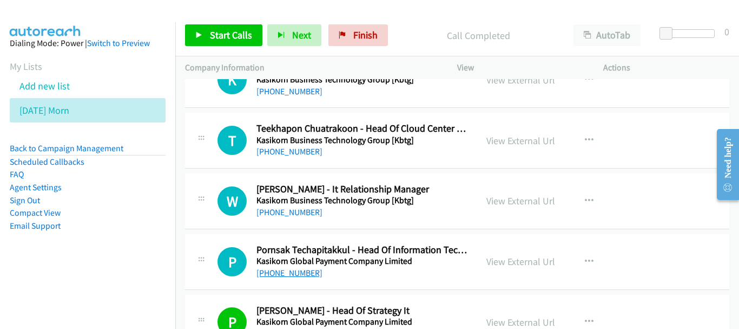
click at [300, 273] on link "+66 89 796 3322" at bounding box center [290, 272] width 66 height 10
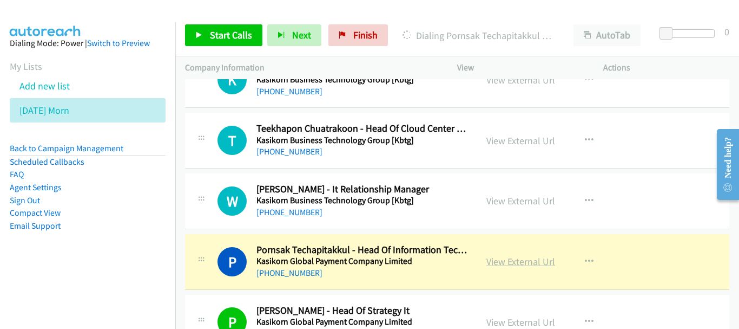
click at [514, 262] on link "View External Url" at bounding box center [521, 261] width 69 height 12
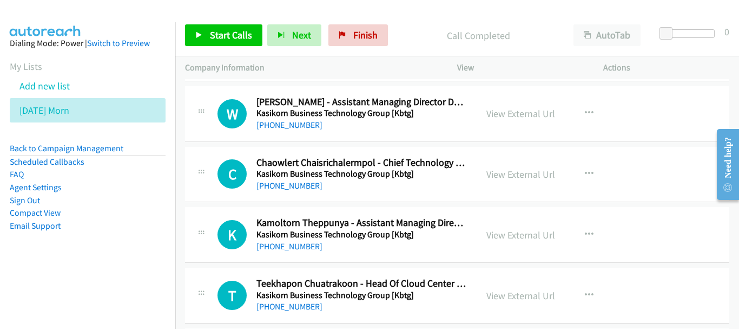
scroll to position [2832, 0]
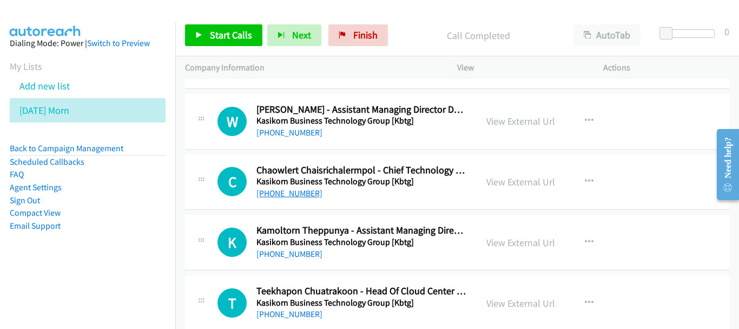
click at [303, 195] on link "+66 89 920 5056" at bounding box center [290, 193] width 66 height 10
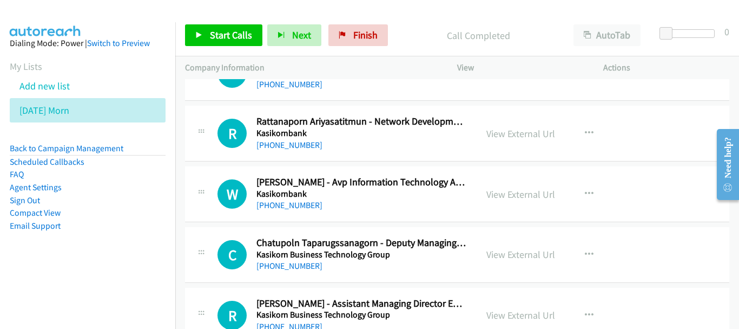
scroll to position [2562, 0]
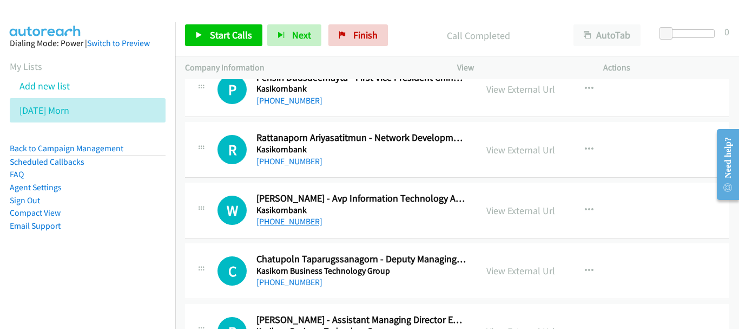
click at [300, 221] on link "+66 99 191 6659" at bounding box center [290, 221] width 66 height 10
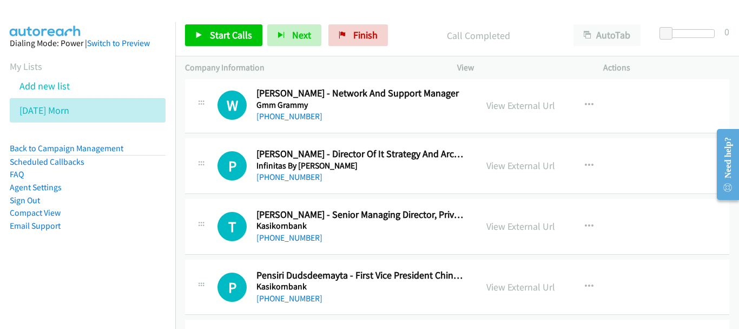
scroll to position [2345, 0]
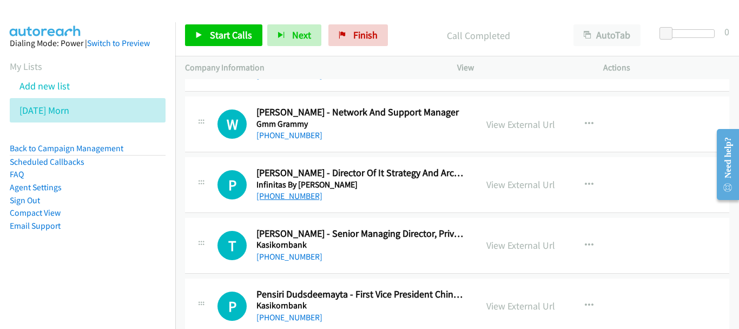
click at [303, 193] on link "+66 84 444 1412" at bounding box center [290, 196] width 66 height 10
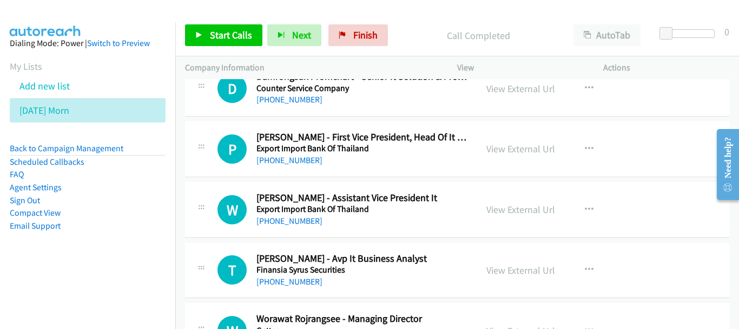
scroll to position [2075, 0]
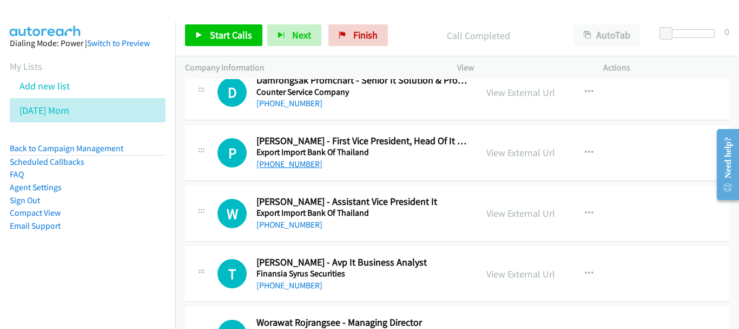
click at [287, 166] on link "+66 84 760 0461" at bounding box center [290, 164] width 66 height 10
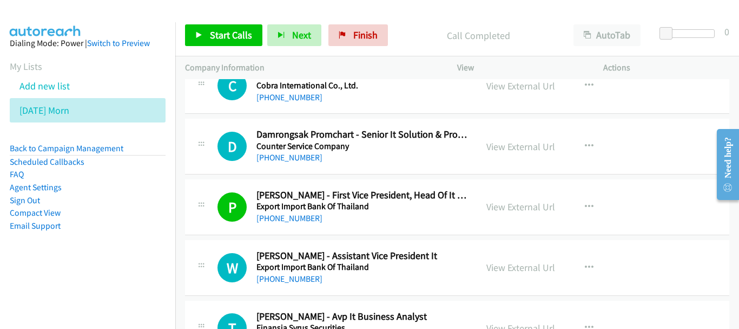
scroll to position [1966, 0]
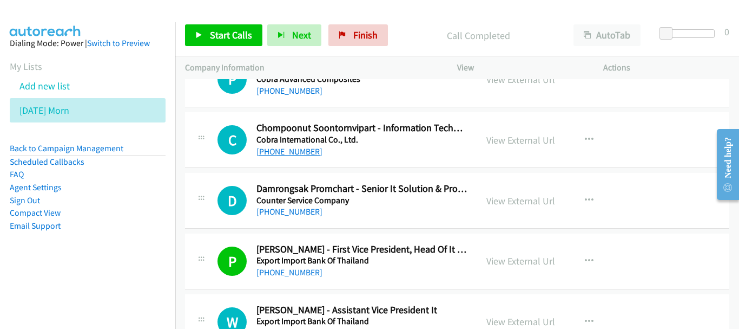
click at [299, 149] on link "+66 81 815 0818" at bounding box center [290, 151] width 66 height 10
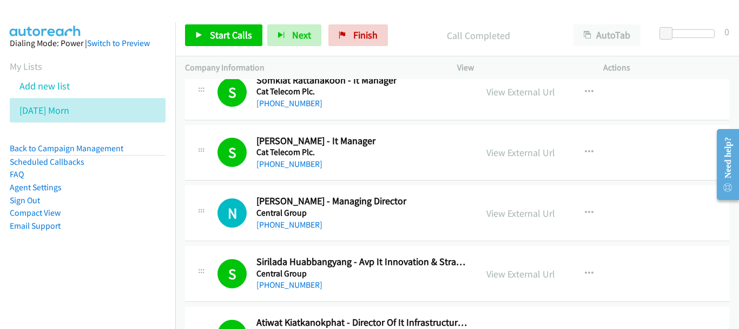
scroll to position [1209, 0]
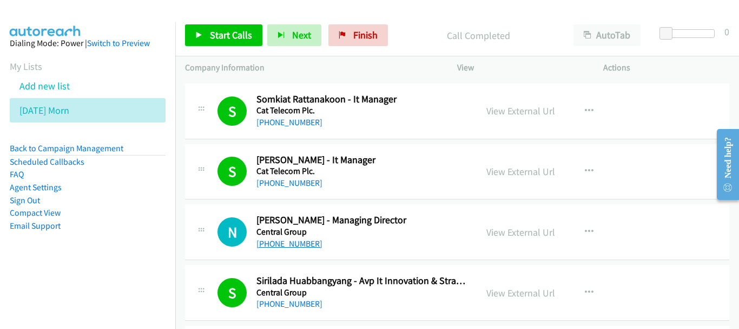
click at [312, 245] on link "+66 81 901 1264" at bounding box center [290, 243] width 66 height 10
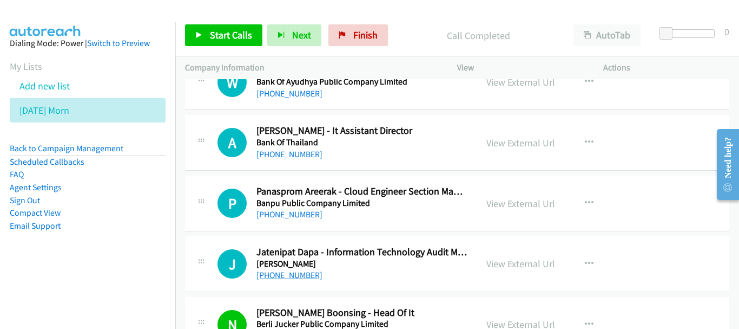
scroll to position [613, 0]
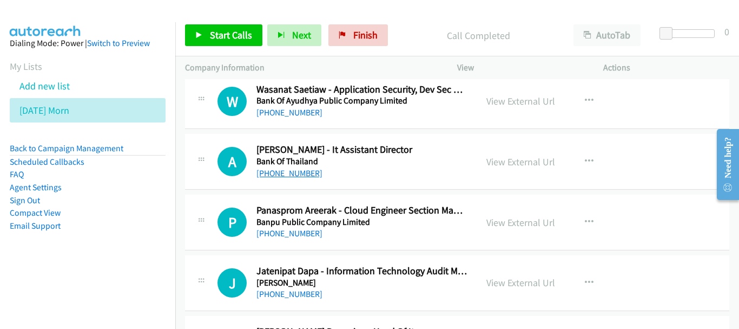
click at [293, 175] on link "+66 81 336 6169" at bounding box center [290, 173] width 66 height 10
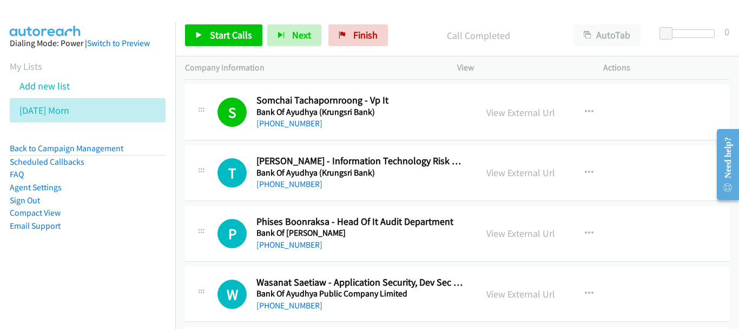
scroll to position [397, 0]
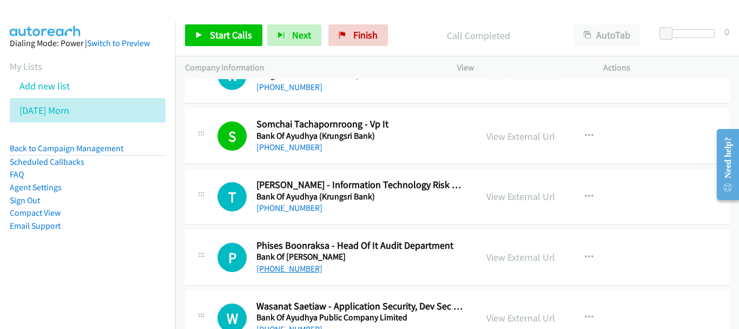
click at [304, 271] on link "+66 89 669 3010" at bounding box center [290, 268] width 66 height 10
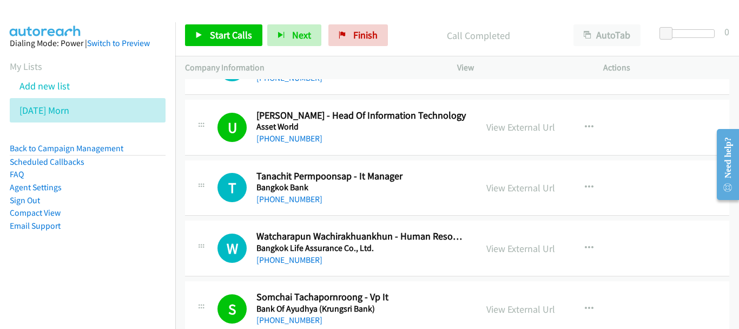
scroll to position [180, 0]
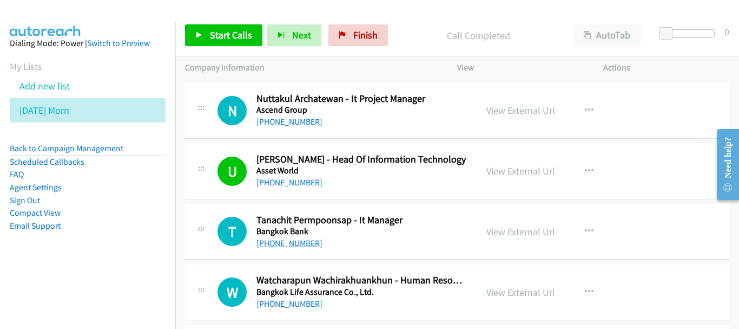
click at [274, 244] on link "+66 81 858 4466" at bounding box center [290, 243] width 66 height 10
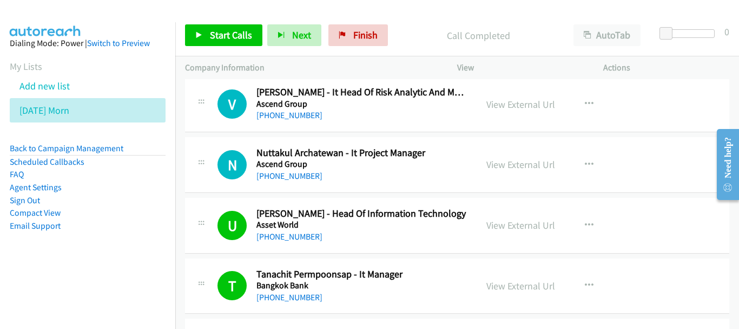
scroll to position [72, 0]
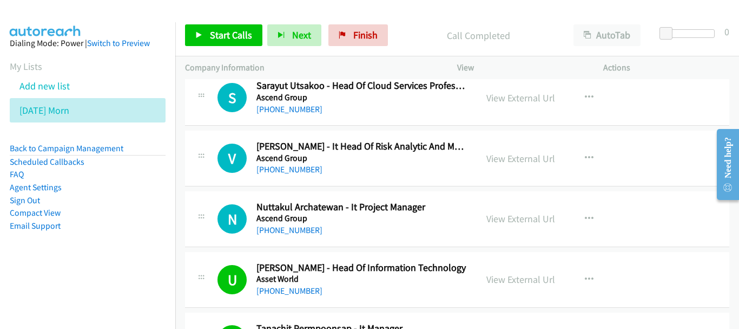
click at [288, 237] on div "N Callback Scheduled Nuttakul Archatewan - It Project Manager Ascend Group Asia…" at bounding box center [457, 219] width 545 height 56
click at [289, 232] on link "+66 99 365 5562" at bounding box center [290, 230] width 66 height 10
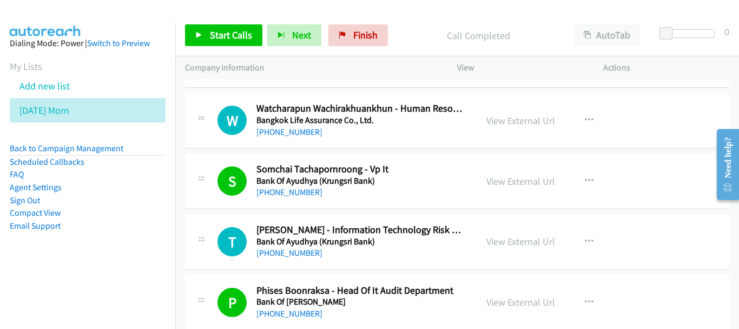
scroll to position [370, 0]
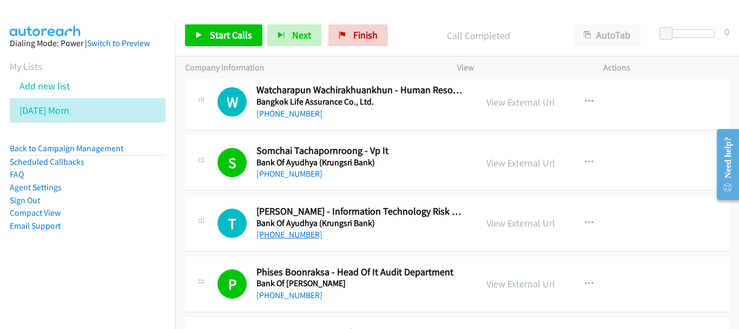
click at [274, 236] on link "+66 61 995 6415" at bounding box center [290, 234] width 66 height 10
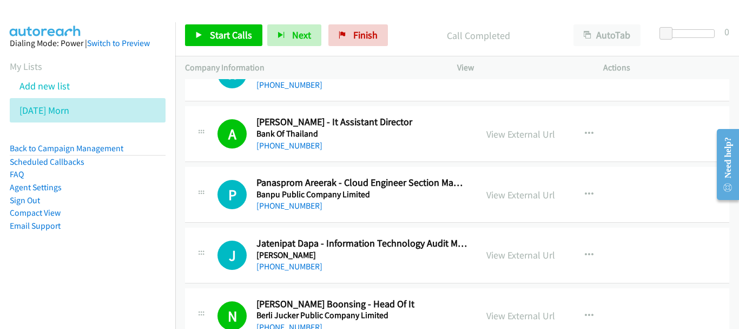
scroll to position [695, 0]
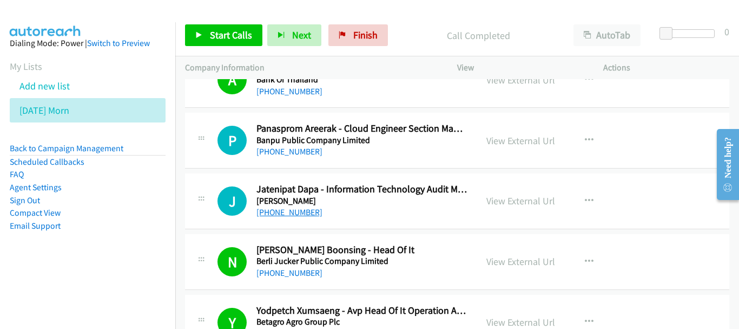
click at [305, 211] on link "+66 97 056 9265" at bounding box center [290, 212] width 66 height 10
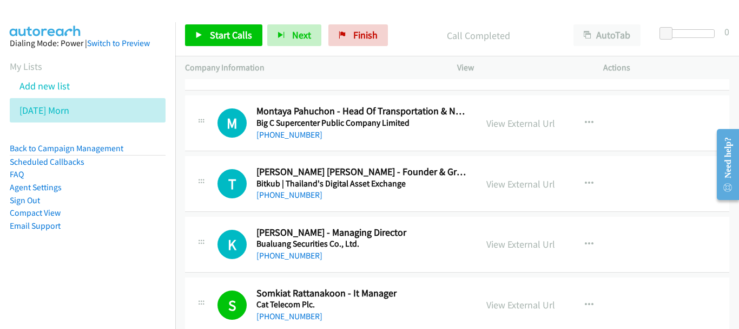
scroll to position [1020, 0]
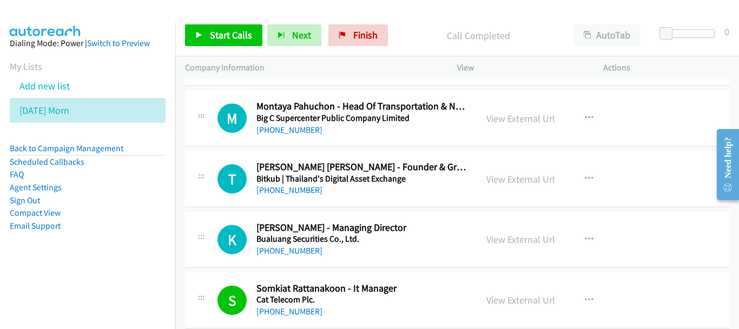
click at [294, 256] on div "+66 81 834 3352" at bounding box center [362, 250] width 211 height 13
click at [293, 251] on link "+66 81 834 3352" at bounding box center [290, 250] width 66 height 10
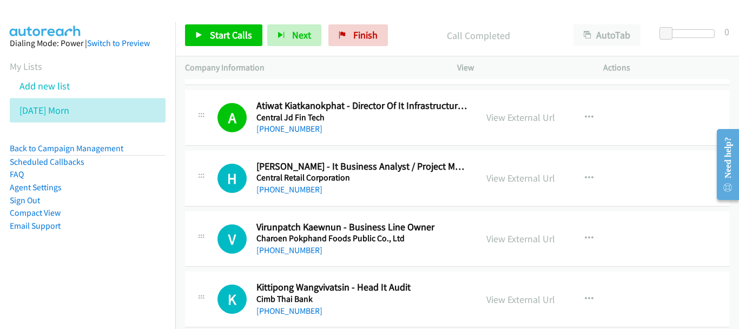
scroll to position [1507, 0]
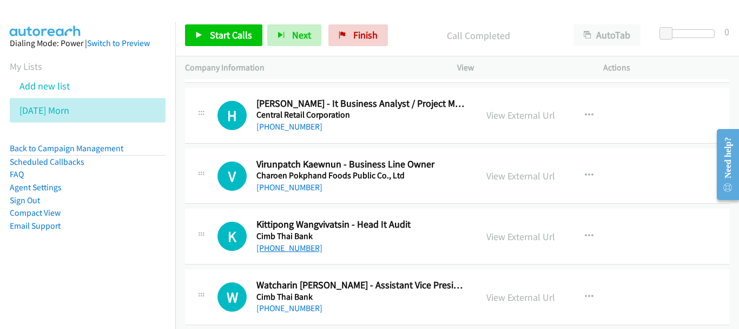
click at [290, 246] on link "+66 89 891 4541" at bounding box center [290, 247] width 66 height 10
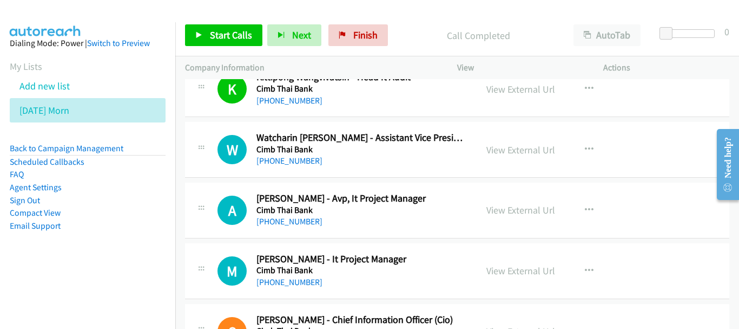
scroll to position [1669, 0]
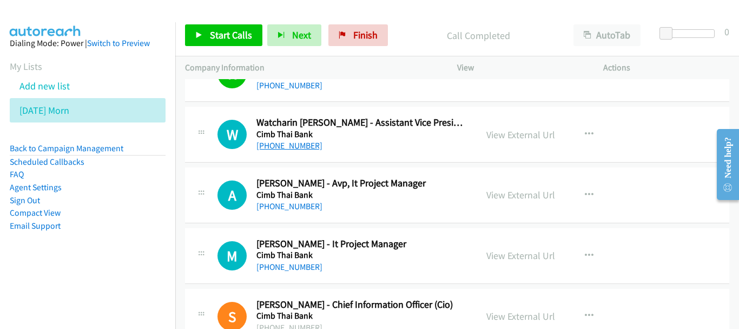
click at [283, 148] on link "+66 87 785 2343" at bounding box center [290, 145] width 66 height 10
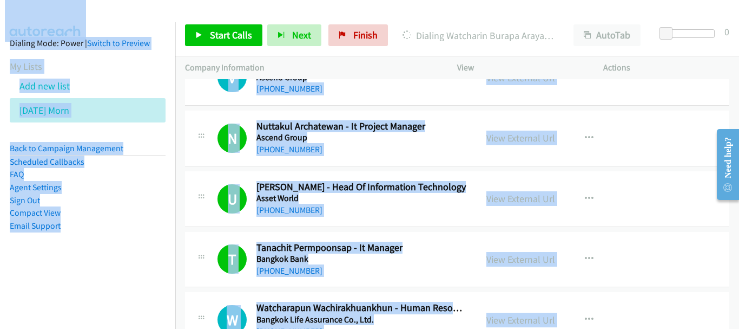
scroll to position [0, 0]
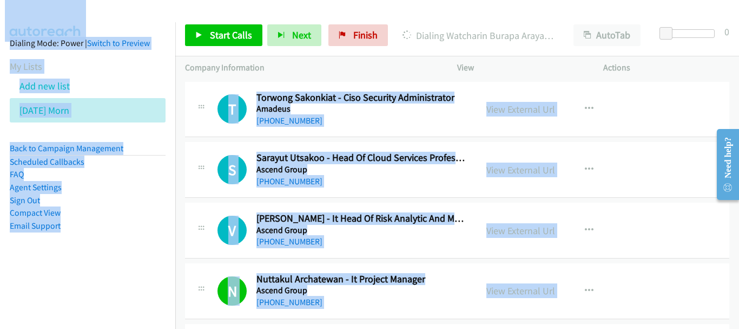
drag, startPoint x: 736, startPoint y: 121, endPoint x: 738, endPoint y: 82, distance: 38.5
click at [738, 51] on body "Start Calls Pause Next Finish Dialing Watcharin Burapa Arayahwong - Assistant V…" at bounding box center [369, 25] width 739 height 51
click at [516, 287] on link "View External Url" at bounding box center [521, 290] width 69 height 12
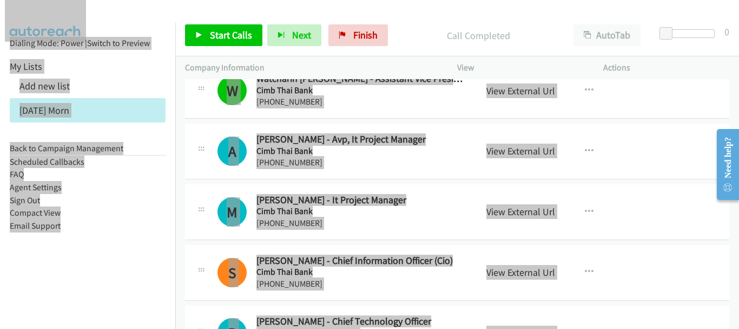
scroll to position [1732, 0]
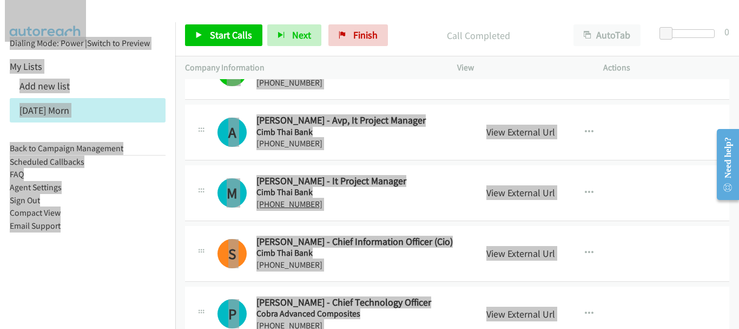
click at [295, 200] on link "+66 80 796 8924" at bounding box center [290, 204] width 66 height 10
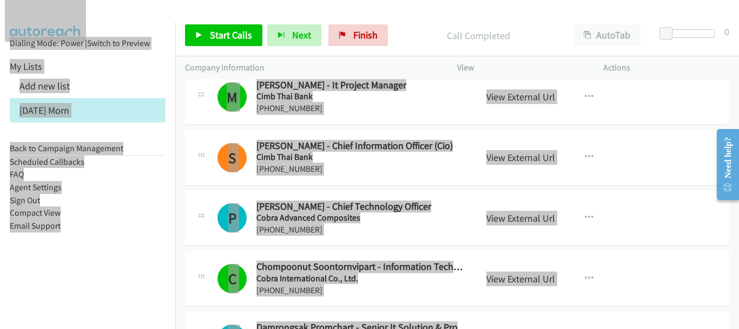
scroll to position [1840, 0]
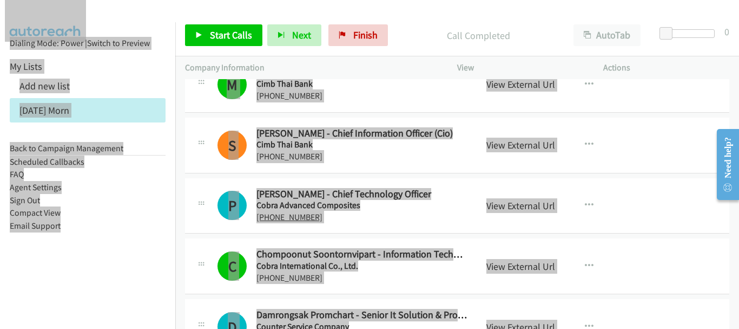
click at [302, 216] on link "+66 81 827 0851" at bounding box center [290, 217] width 66 height 10
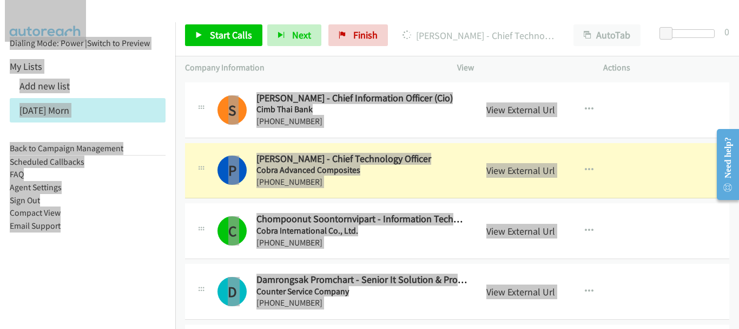
scroll to position [1894, 0]
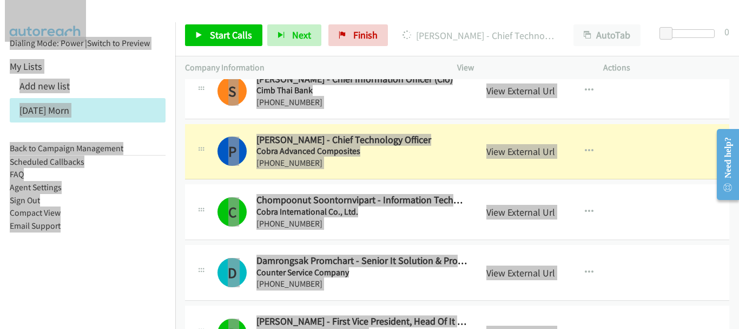
click at [356, 246] on div "D Callback Scheduled Damrongsak Promchart - Senior It Solution & Project Manage…" at bounding box center [457, 273] width 545 height 56
click at [352, 237] on div "C Callback Scheduled Chompoonut Soontornvipart - Information Technology Manager…" at bounding box center [457, 212] width 545 height 56
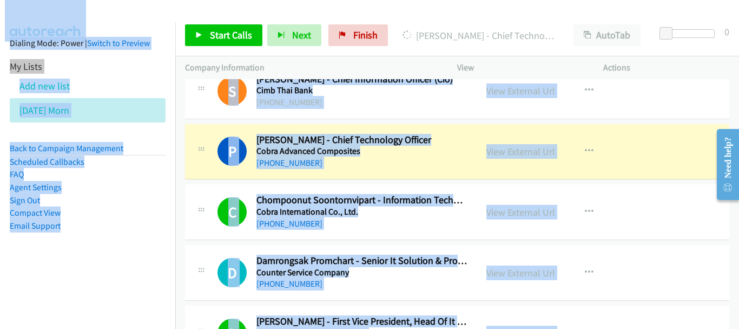
click at [147, 193] on li "Agent Settings" at bounding box center [88, 187] width 156 height 13
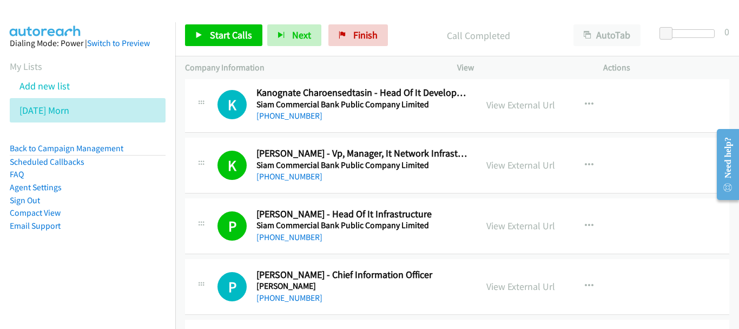
scroll to position [12413, 0]
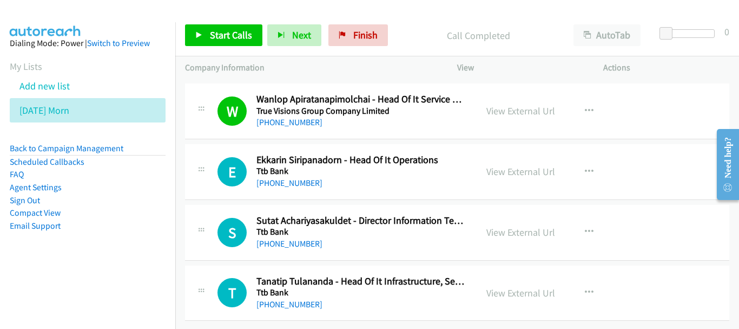
click at [304, 301] on div "+66 81 984 2825" at bounding box center [362, 304] width 211 height 13
click at [303, 299] on link "+66 81 984 2825" at bounding box center [290, 304] width 66 height 10
click at [296, 238] on link "+66 87 508 7052" at bounding box center [290, 243] width 66 height 10
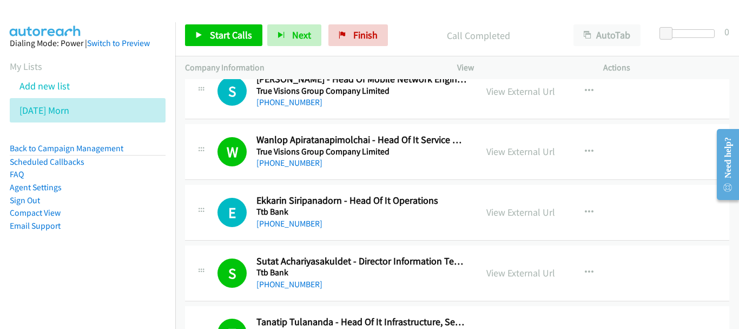
scroll to position [12305, 0]
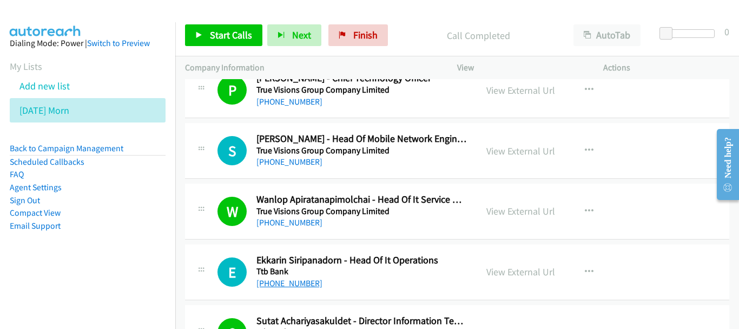
click at [286, 281] on link "+66 81 855 5161" at bounding box center [290, 283] width 66 height 10
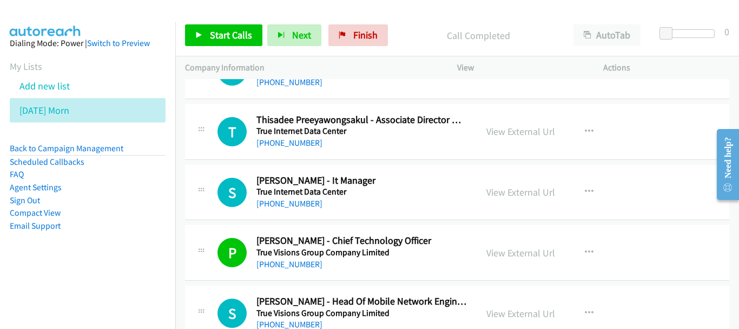
scroll to position [12088, 0]
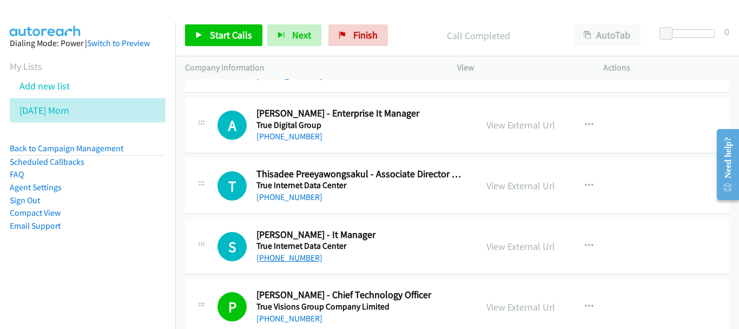
click at [306, 258] on link "+66 81 868 2012" at bounding box center [290, 257] width 66 height 10
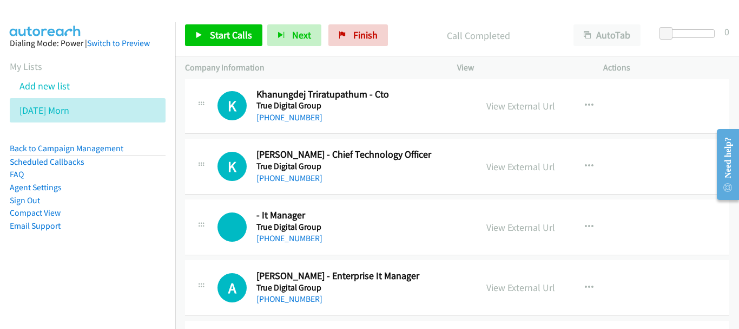
scroll to position [11872, 0]
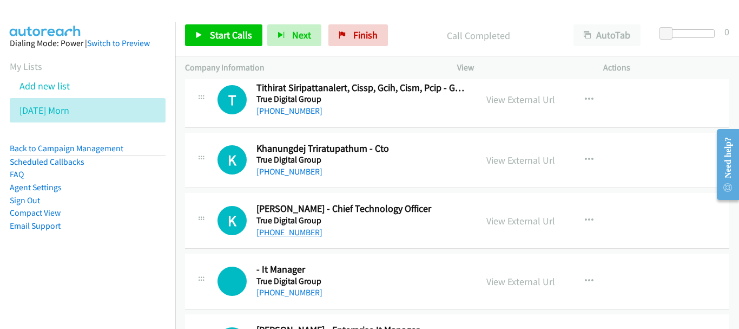
click at [294, 232] on link "+66 83 776 8300" at bounding box center [290, 232] width 66 height 10
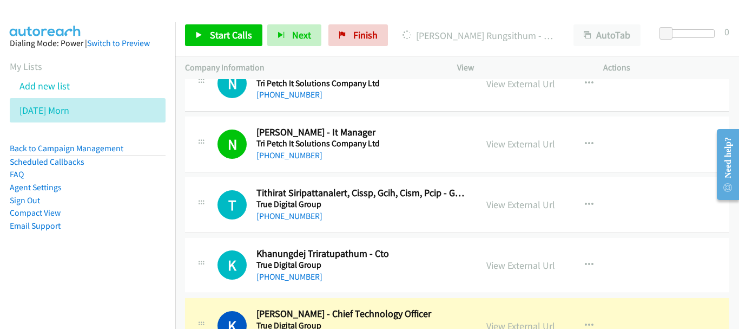
scroll to position [11763, 0]
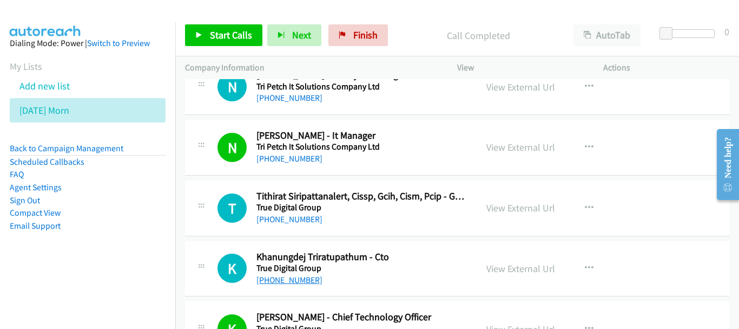
click at [304, 284] on link "+66 89 163 6348" at bounding box center [290, 279] width 66 height 10
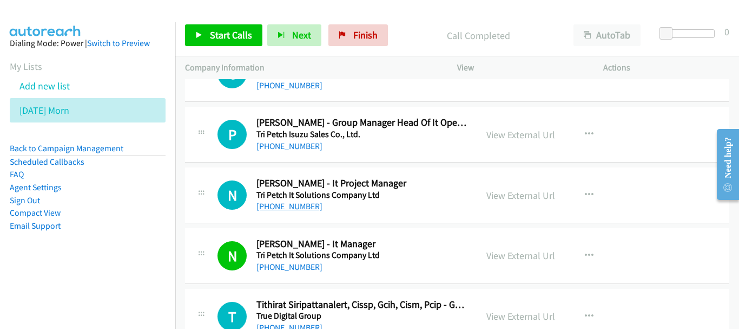
click at [265, 204] on link "+66 81 633 6903" at bounding box center [290, 206] width 66 height 10
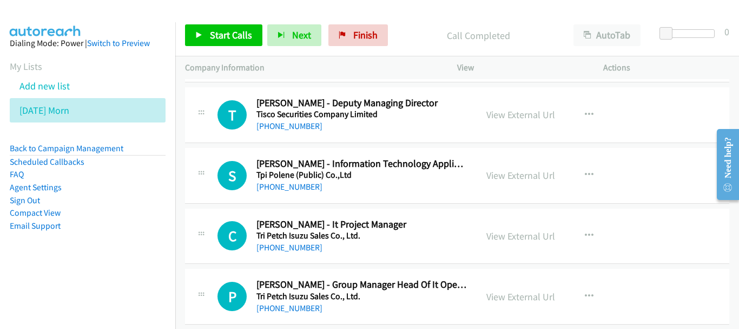
scroll to position [11493, 0]
click at [503, 291] on link "View External Url" at bounding box center [521, 297] width 69 height 12
click at [307, 249] on link "+66 63 416 7167" at bounding box center [290, 247] width 66 height 10
click at [298, 187] on link "+66 87 495 1696" at bounding box center [290, 187] width 66 height 10
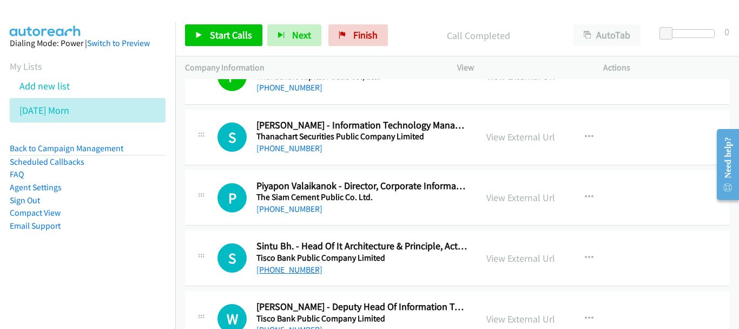
scroll to position [11168, 0]
click at [299, 207] on link "+66 81 807 3321" at bounding box center [290, 209] width 66 height 10
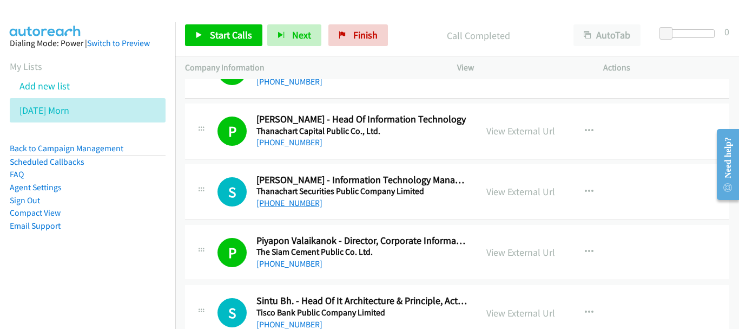
click at [295, 203] on link "+66 87 700 9004" at bounding box center [290, 203] width 66 height 10
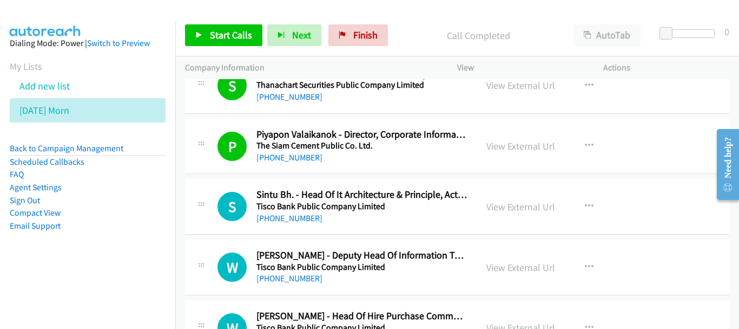
scroll to position [11276, 0]
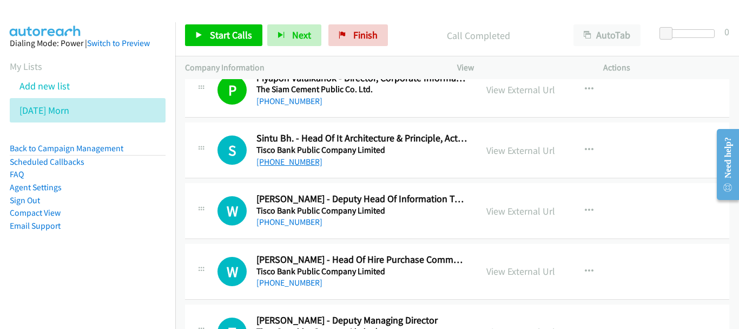
click at [297, 162] on link "+66 83 494 6111" at bounding box center [290, 161] width 66 height 10
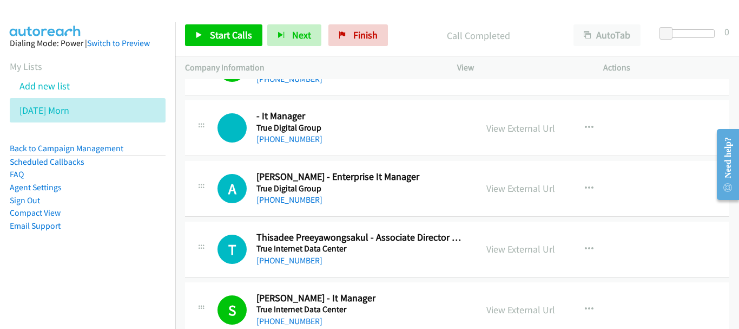
scroll to position [12034, 0]
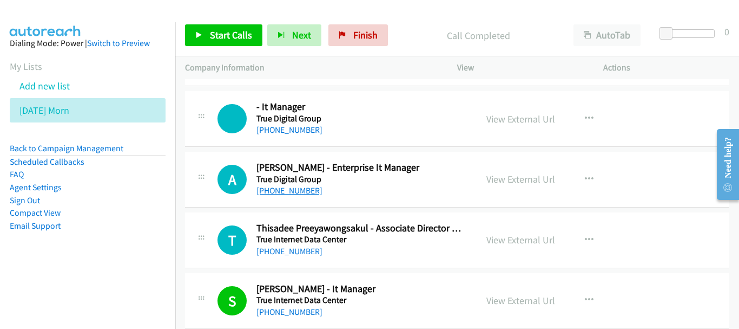
click at [289, 191] on link "+66 87 913 4926" at bounding box center [290, 190] width 66 height 10
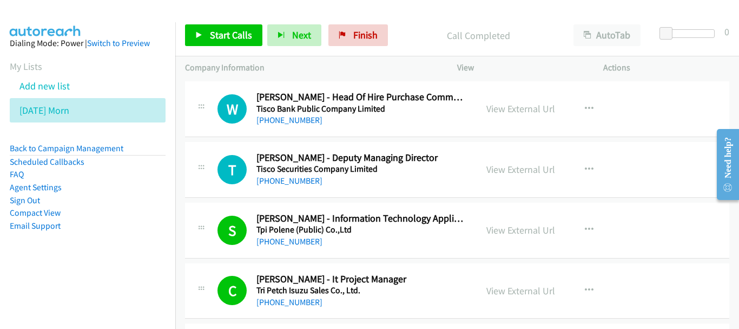
scroll to position [11384, 0]
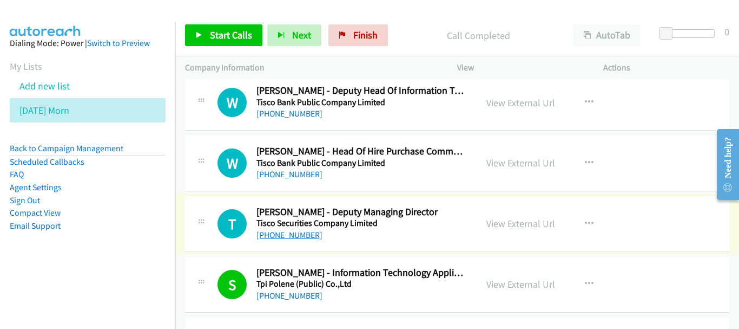
click at [285, 237] on link "+66 81 836 8945" at bounding box center [290, 234] width 66 height 10
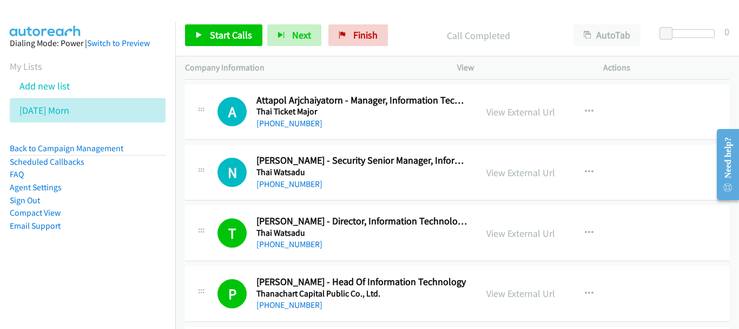
scroll to position [10897, 0]
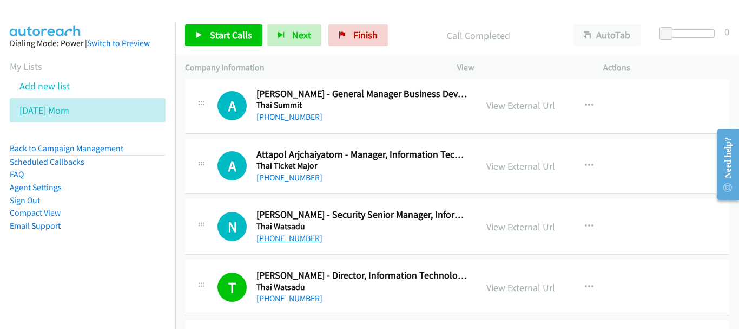
click at [303, 235] on link "+66 81 689 2209" at bounding box center [290, 238] width 66 height 10
click at [269, 172] on link "+66 85 911 9398" at bounding box center [290, 177] width 66 height 10
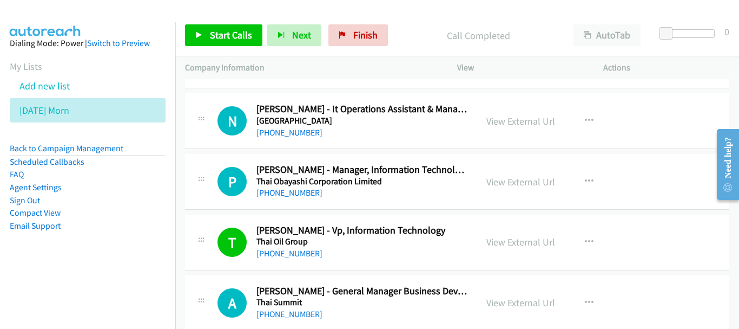
scroll to position [10681, 0]
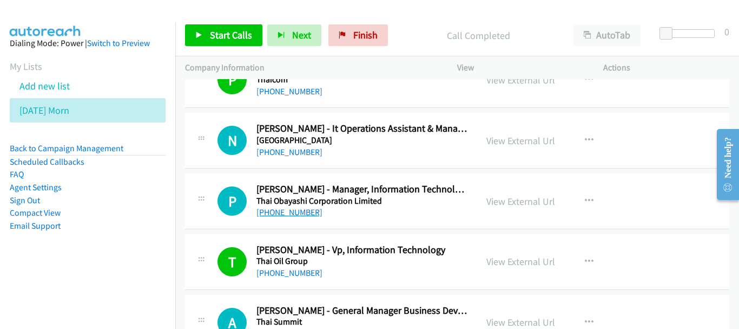
click at [289, 215] on link "+66 81 374 2184" at bounding box center [290, 212] width 66 height 10
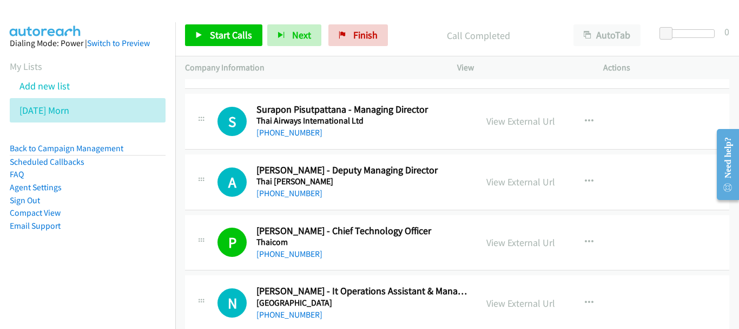
scroll to position [10464, 0]
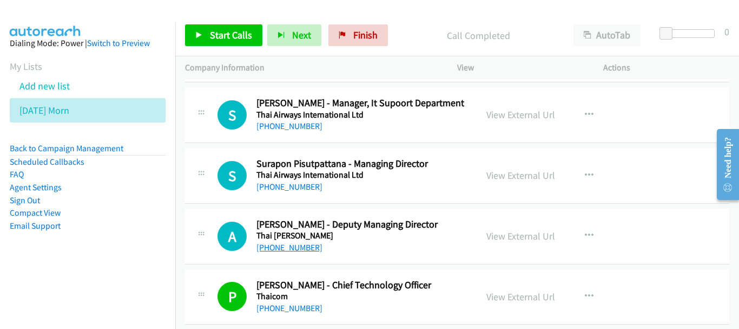
click at [299, 252] on link "+66 81 908 8181" at bounding box center [290, 247] width 66 height 10
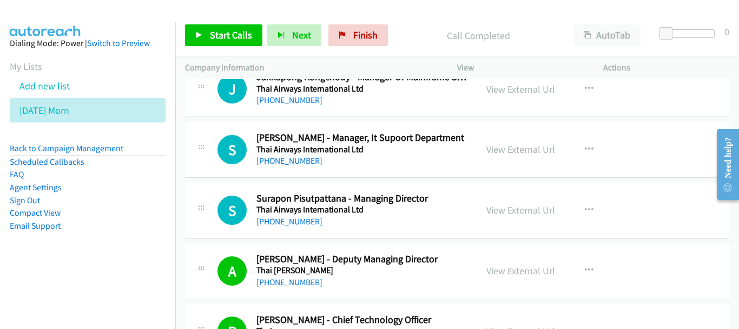
scroll to position [10410, 0]
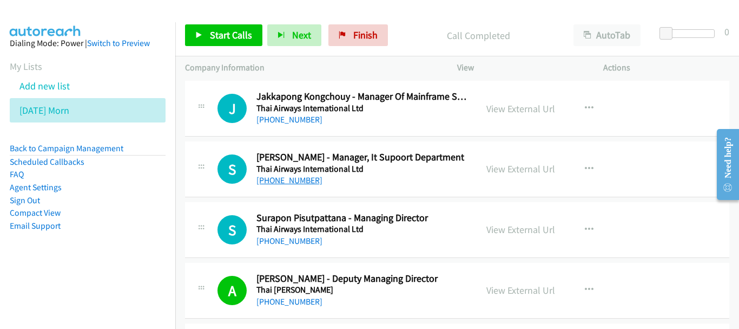
click at [307, 181] on link "+66 81 931 5485" at bounding box center [290, 180] width 66 height 10
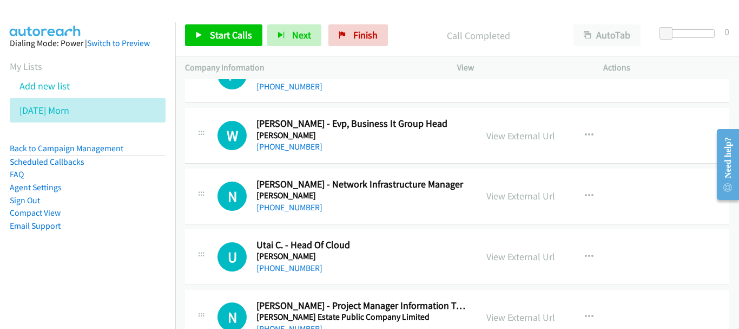
scroll to position [9761, 0]
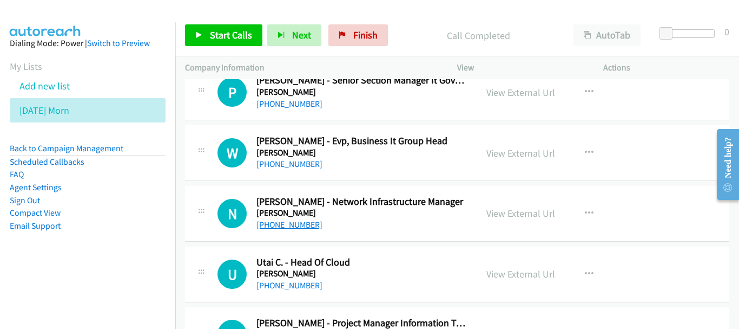
click at [284, 220] on link "+66 85 538 8703" at bounding box center [290, 224] width 66 height 10
click at [293, 168] on link "+66 81 890 4560" at bounding box center [290, 164] width 66 height 10
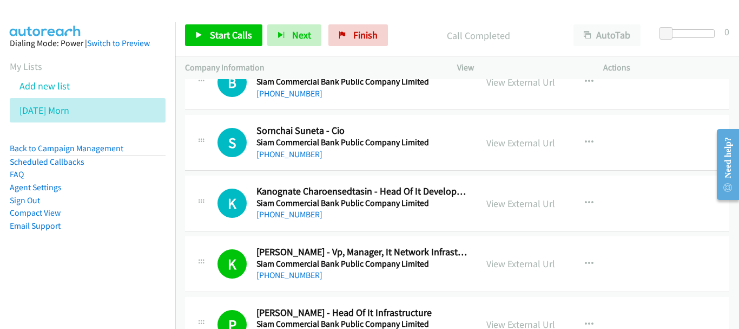
scroll to position [9328, 0]
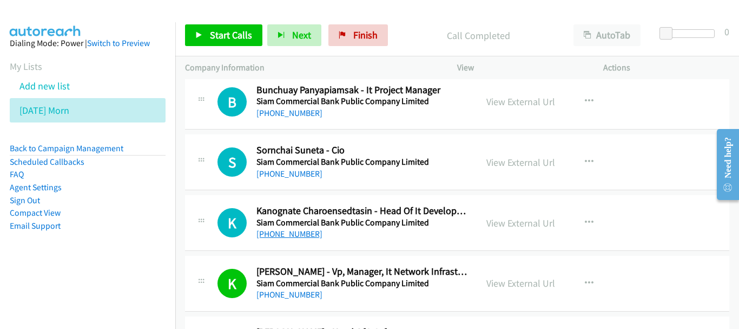
click at [288, 235] on link "+66 81 342 7110" at bounding box center [290, 233] width 66 height 10
click at [297, 172] on link "+66 81 891 1919" at bounding box center [290, 173] width 66 height 10
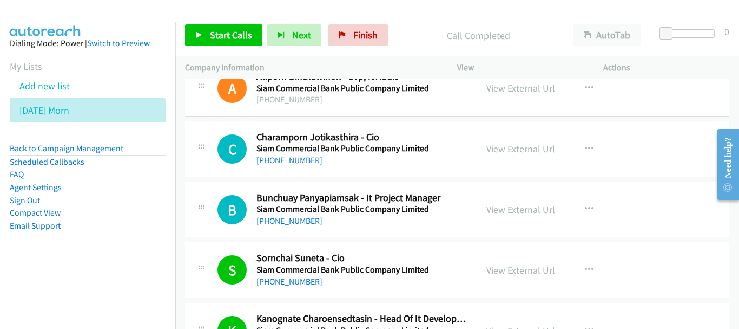
scroll to position [9219, 0]
click at [285, 218] on link "+66 84 751 8233" at bounding box center [290, 221] width 66 height 10
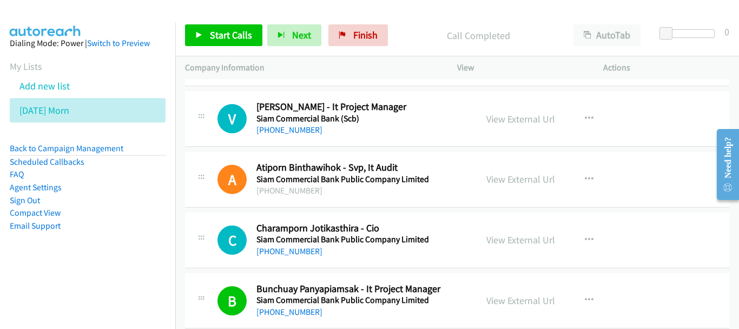
scroll to position [9057, 0]
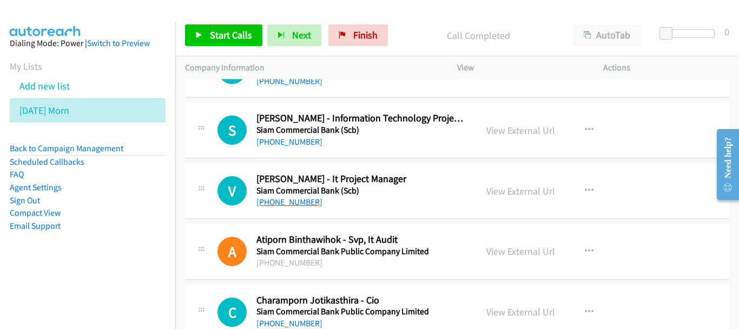
click at [302, 200] on link "+66 81 691 9272" at bounding box center [290, 201] width 66 height 10
